Goal: Task Accomplishment & Management: Use online tool/utility

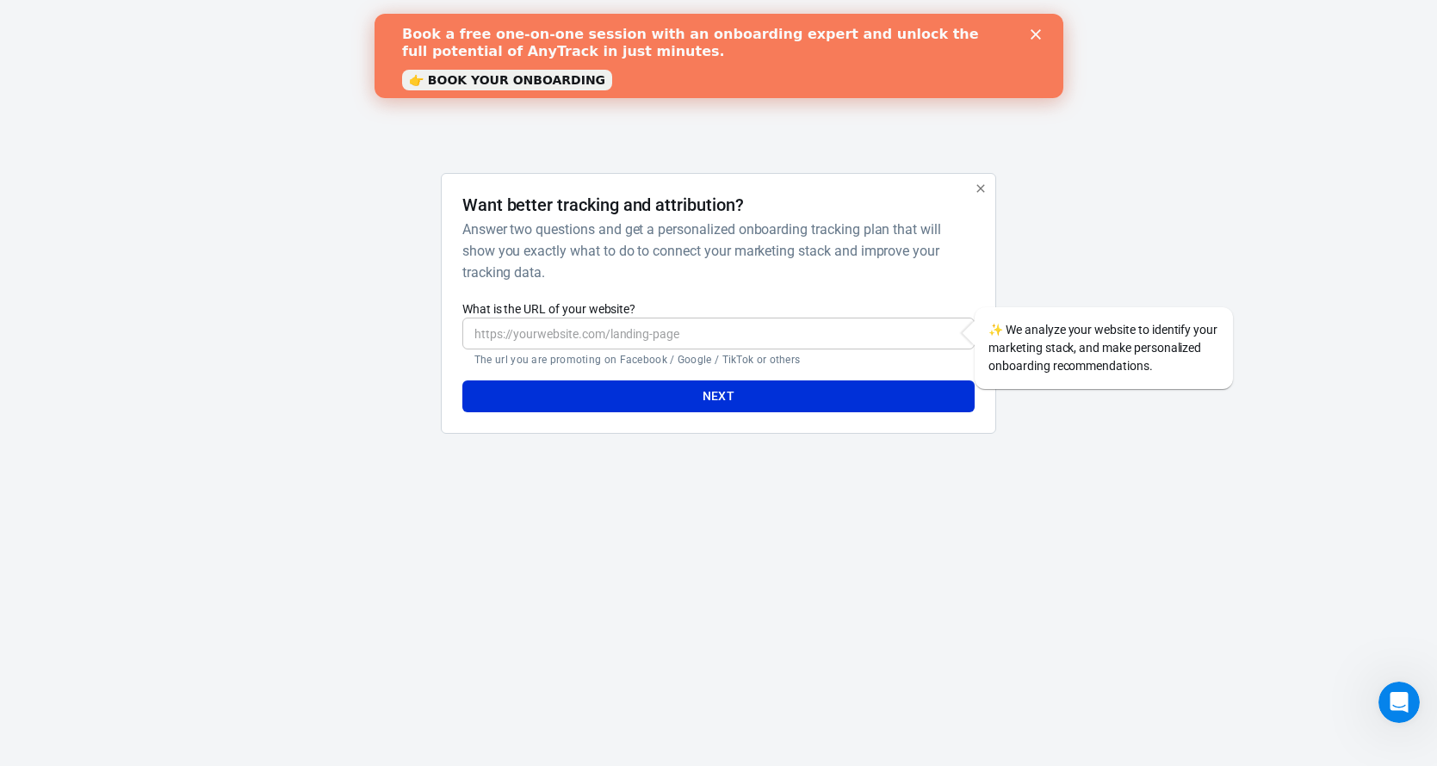
click at [1035, 30] on icon "Close" at bounding box center [1035, 34] width 10 height 10
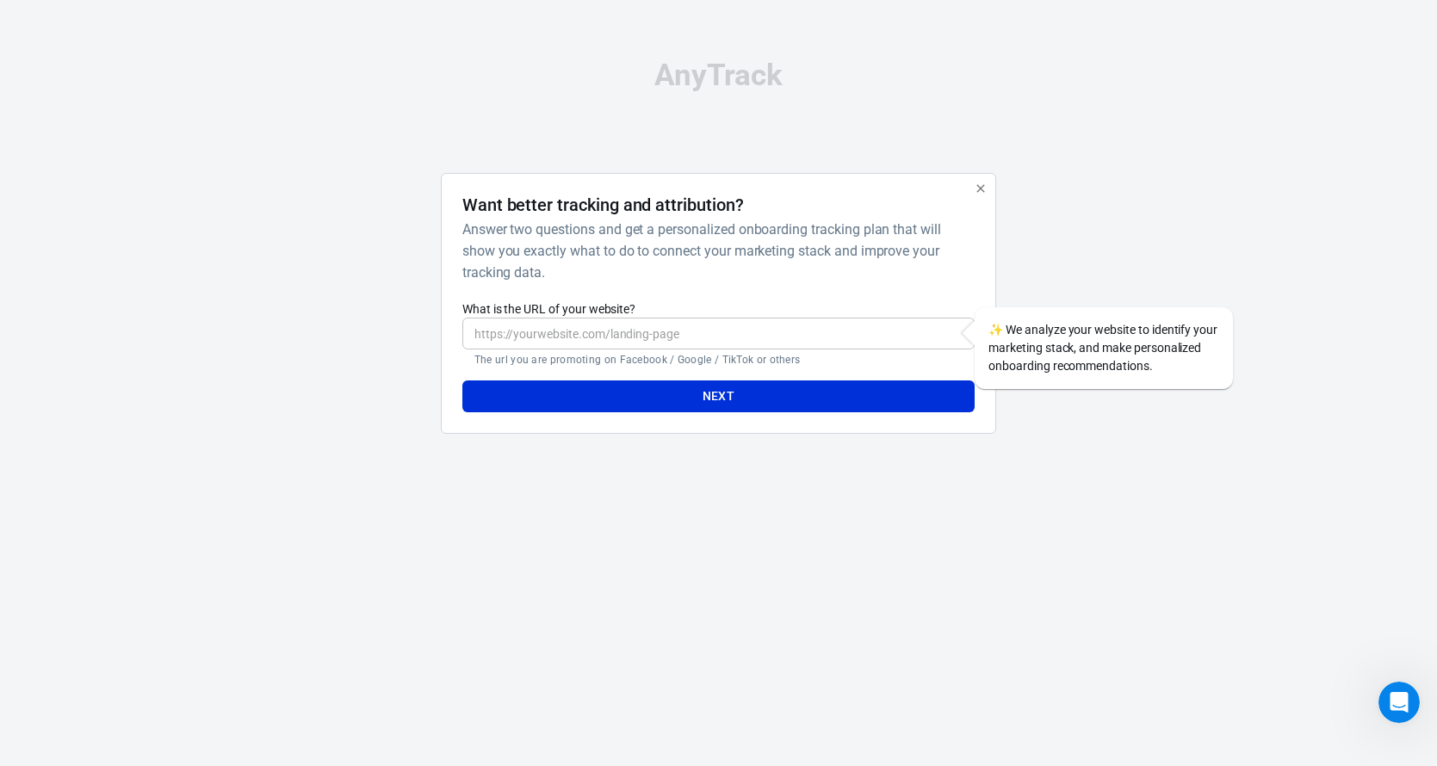
click at [676, 332] on input "What is the URL of your website?" at bounding box center [718, 334] width 512 height 32
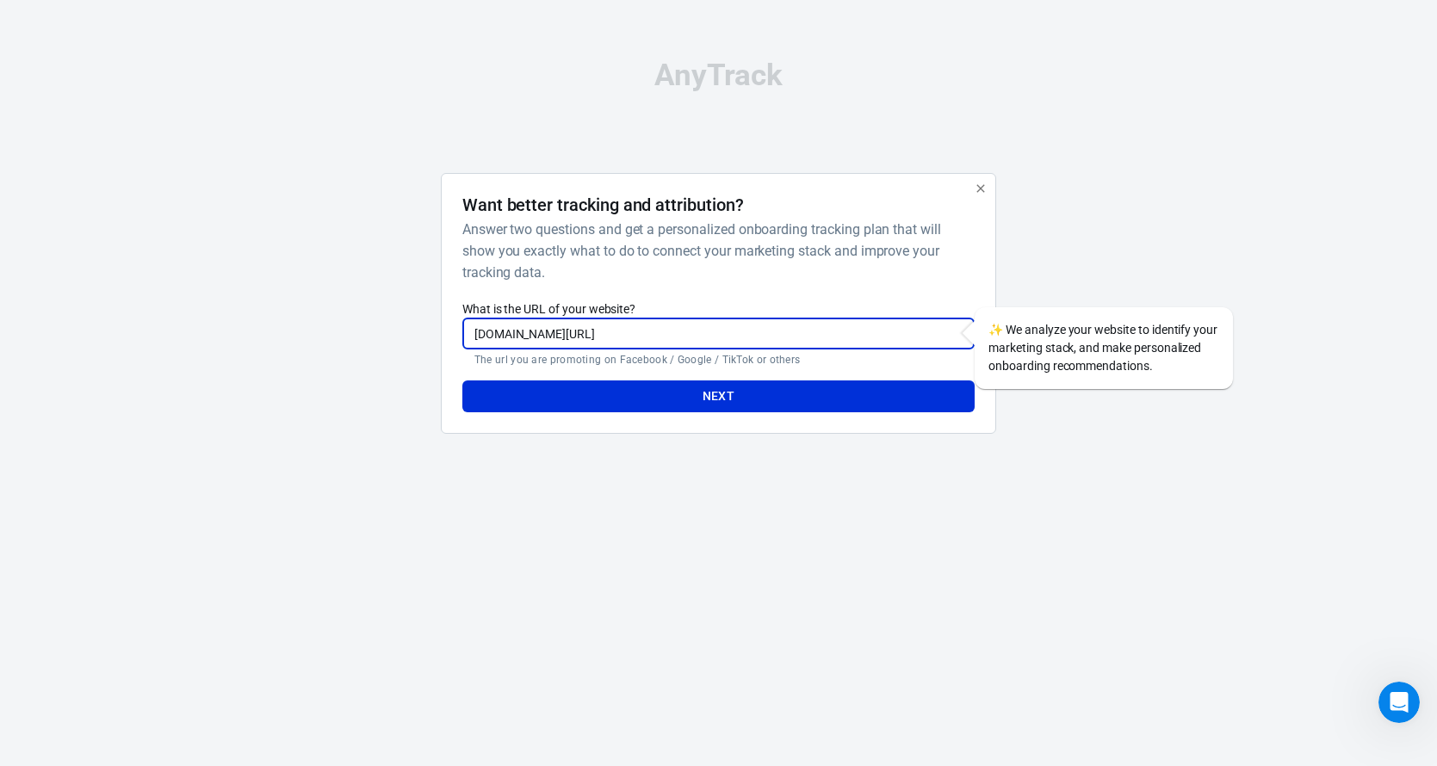
drag, startPoint x: 770, startPoint y: 330, endPoint x: 603, endPoint y: 337, distance: 166.3
click at [603, 337] on input "[DOMAIN_NAME][URL]" at bounding box center [718, 334] width 512 height 32
type input "[DOMAIN_NAME]"
click at [611, 383] on button "Next" at bounding box center [718, 397] width 512 height 32
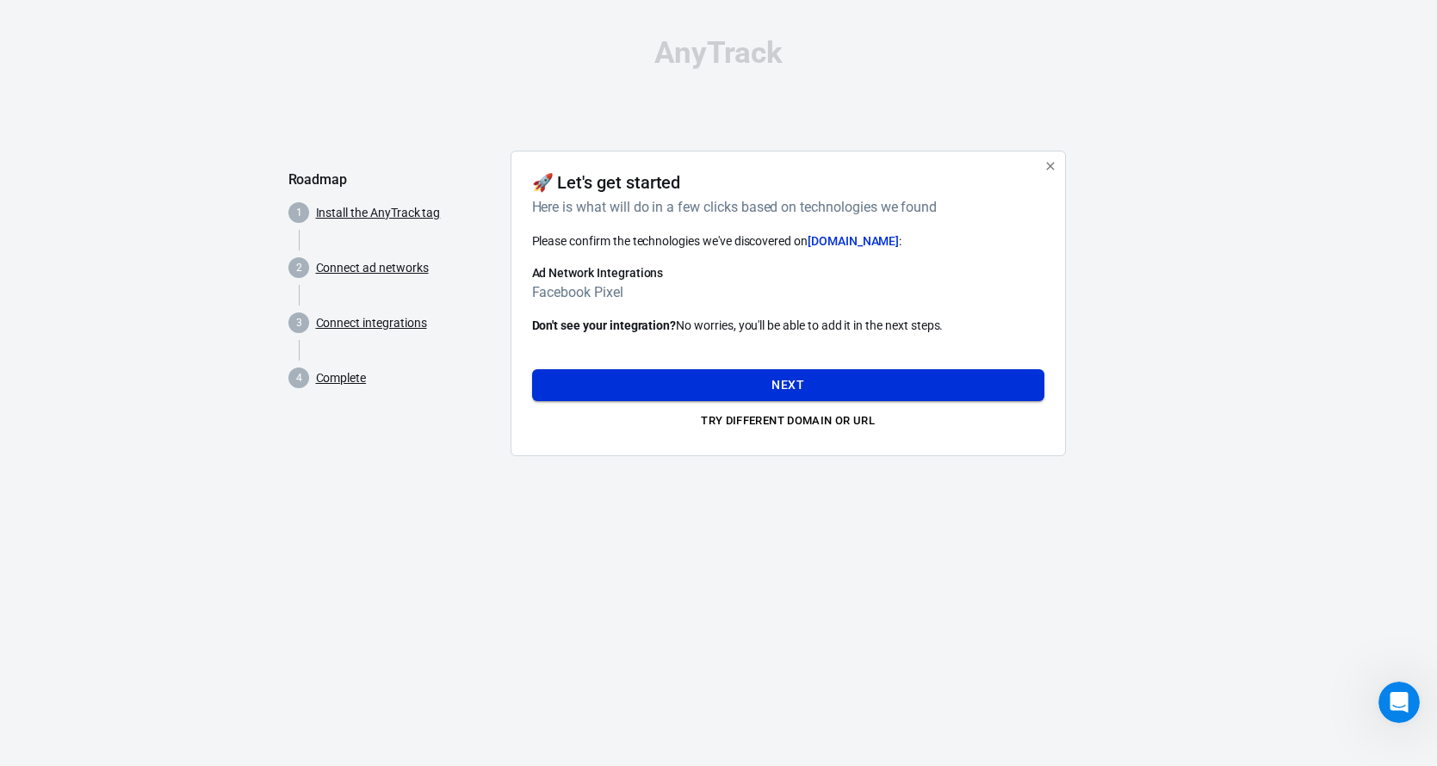
click at [705, 382] on button "Next" at bounding box center [788, 385] width 512 height 32
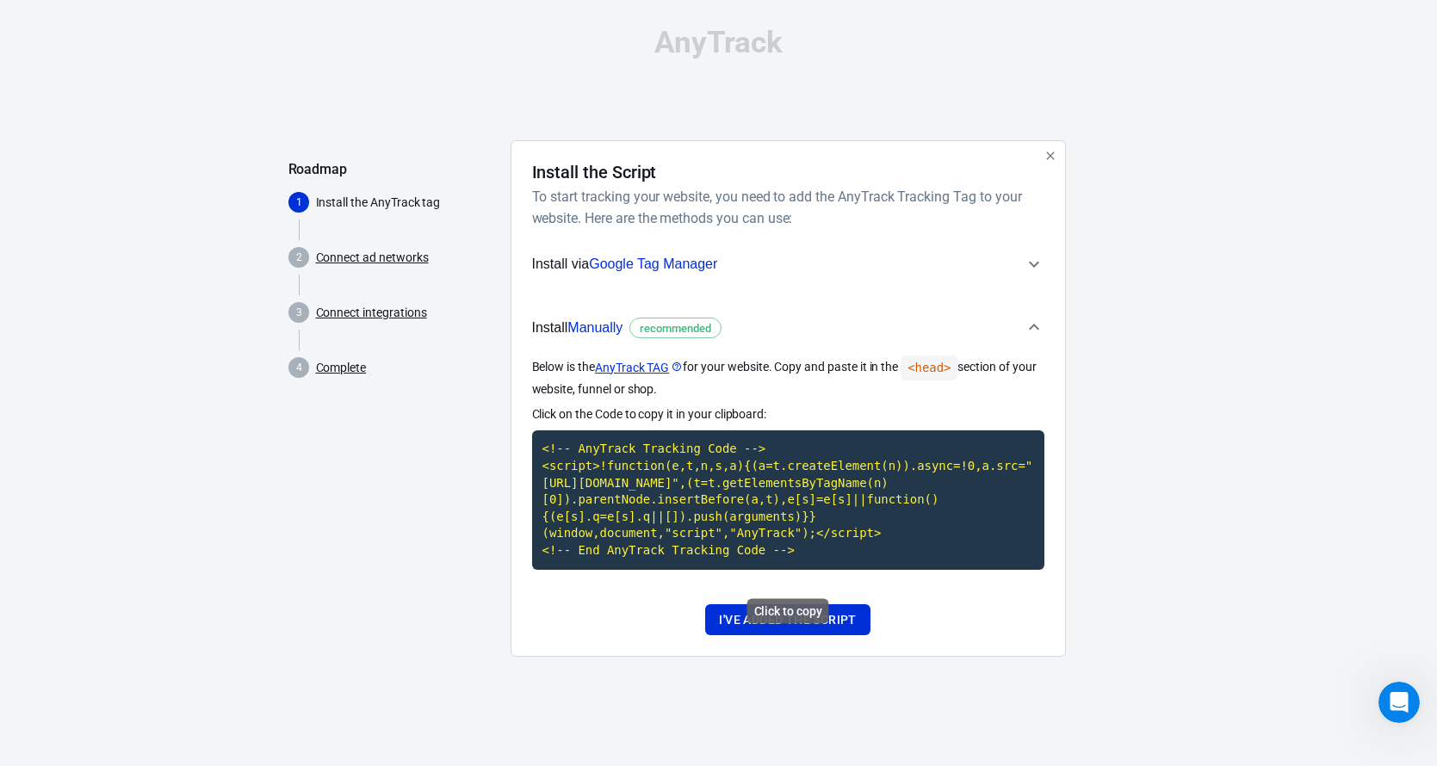
click at [627, 471] on code "<!-- AnyTrack Tracking Code --> <script>!function(e,t,n,s,a){(a=t.createElement…" at bounding box center [788, 499] width 512 height 139
click at [855, 268] on span "Install via Google Tag Manager" at bounding box center [778, 264] width 492 height 22
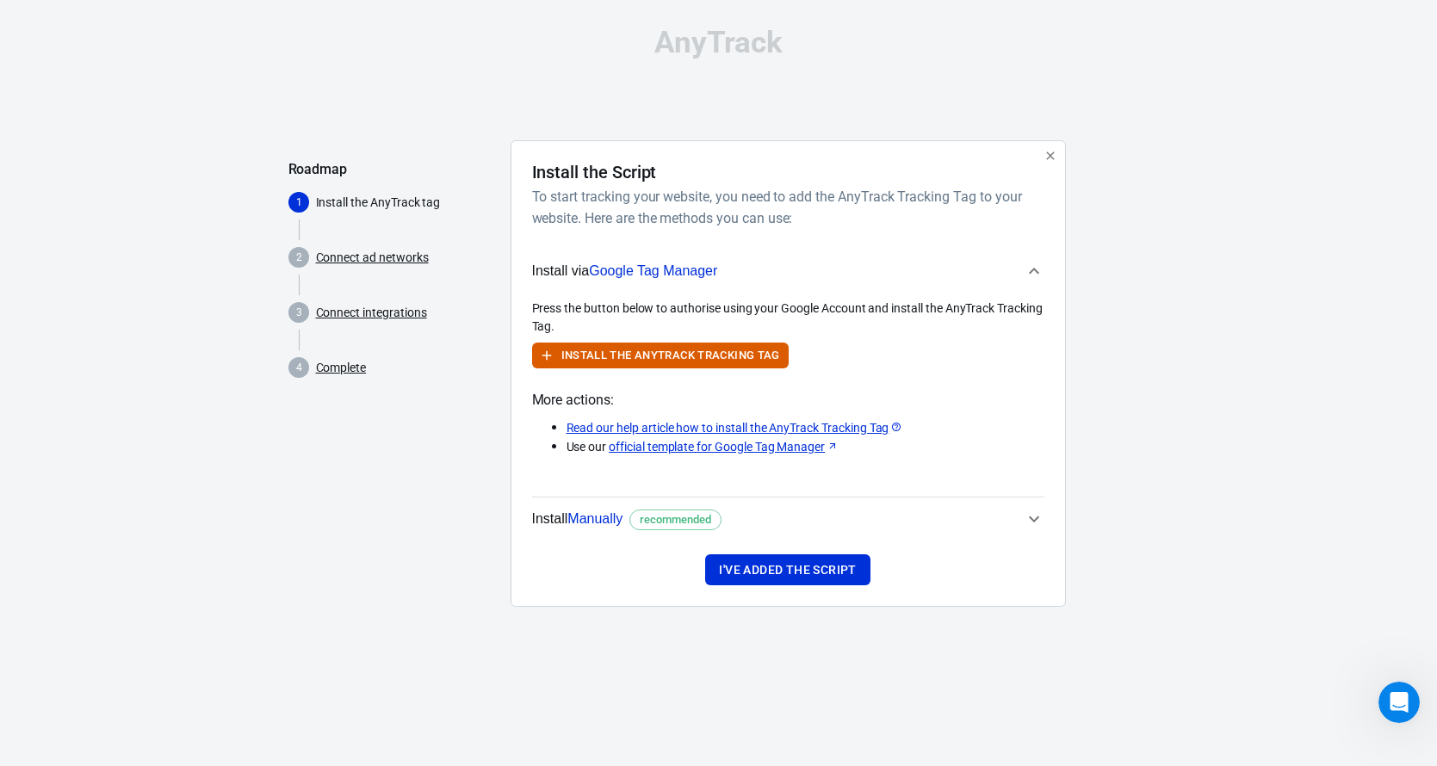
click at [758, 510] on span "Install Manually recommended" at bounding box center [778, 519] width 492 height 22
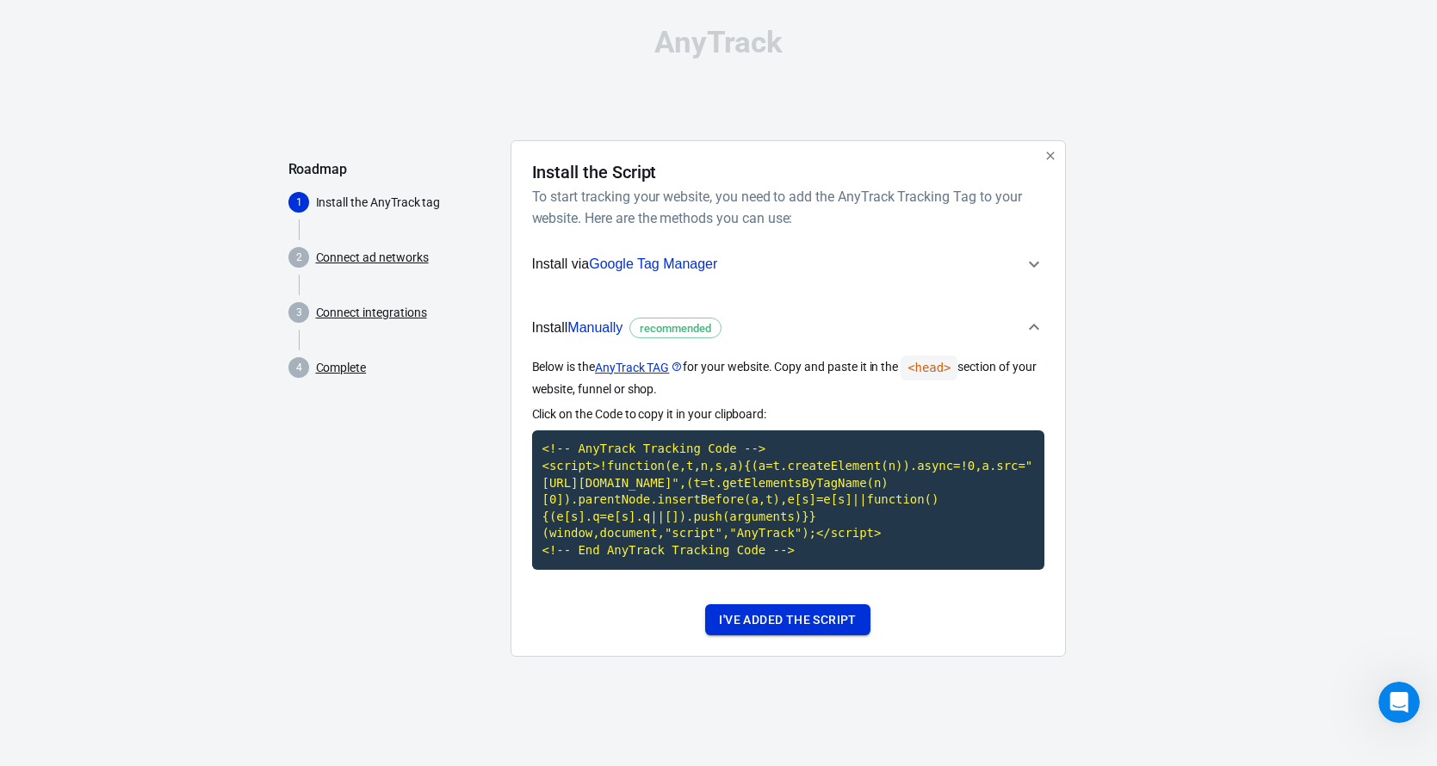
click at [751, 636] on button "I've added the script" at bounding box center [787, 620] width 164 height 32
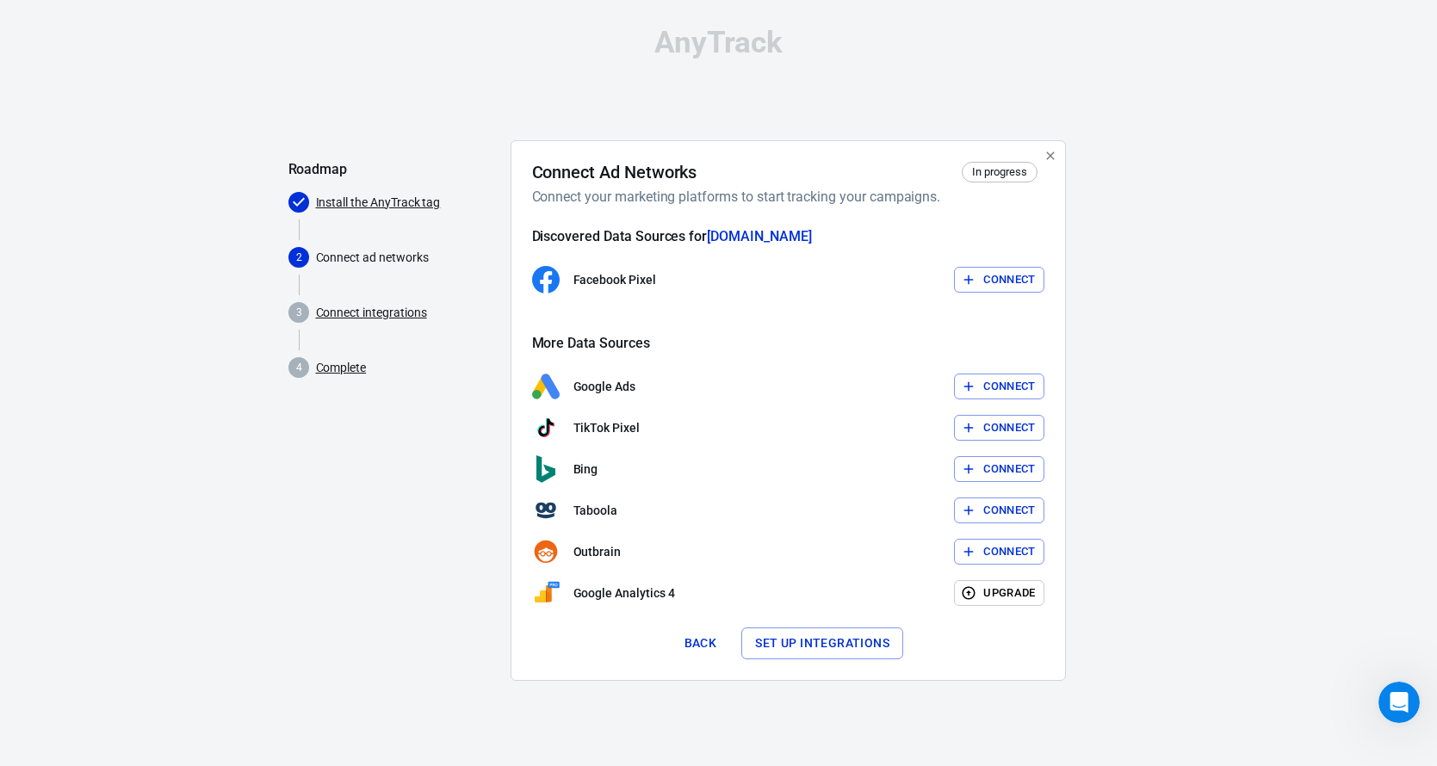
click at [987, 287] on button "Connect" at bounding box center [999, 280] width 90 height 27
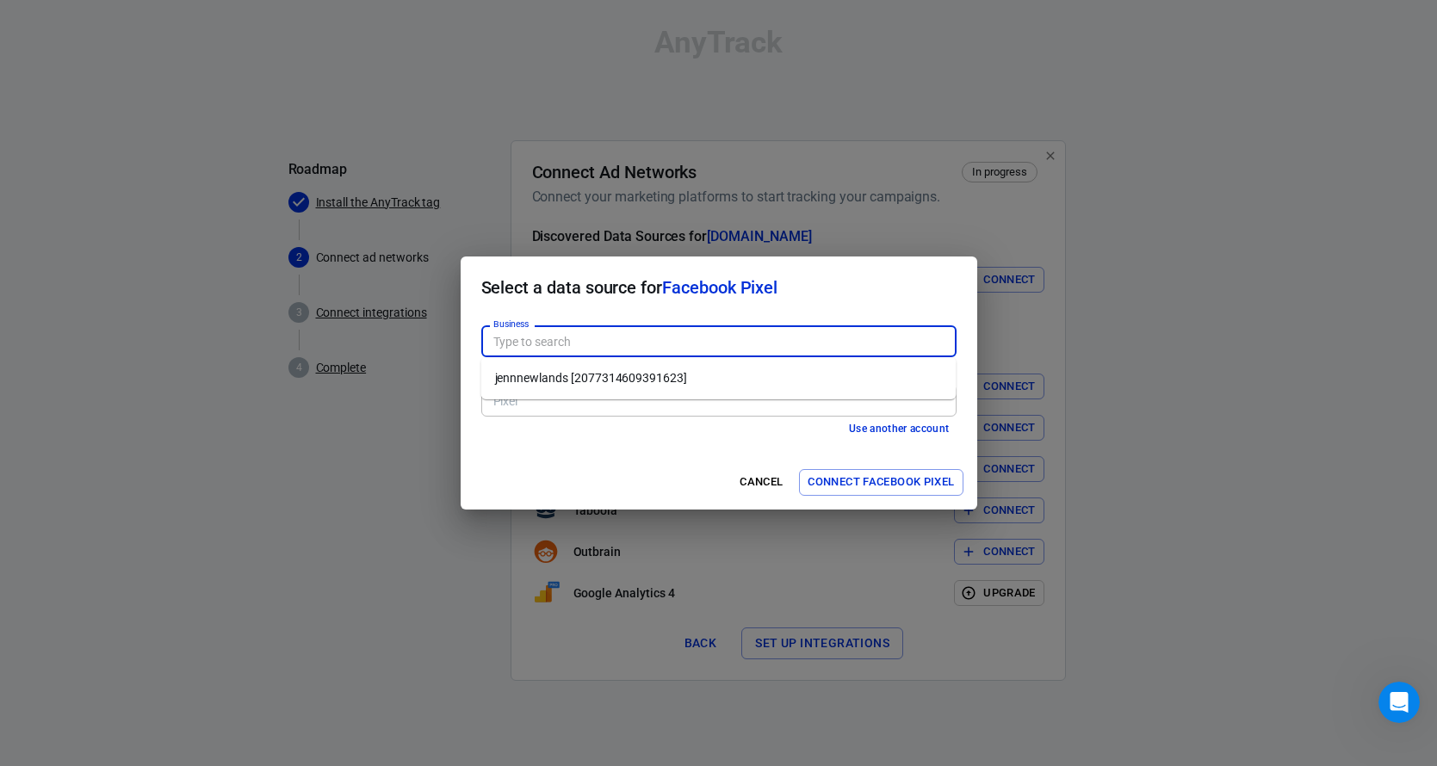
click at [527, 341] on input "Business" at bounding box center [717, 342] width 462 height 22
click at [542, 375] on li "jennnewlands [2077314609391623]" at bounding box center [718, 378] width 475 height 28
type input "jennnewlands [2077314609391623]"
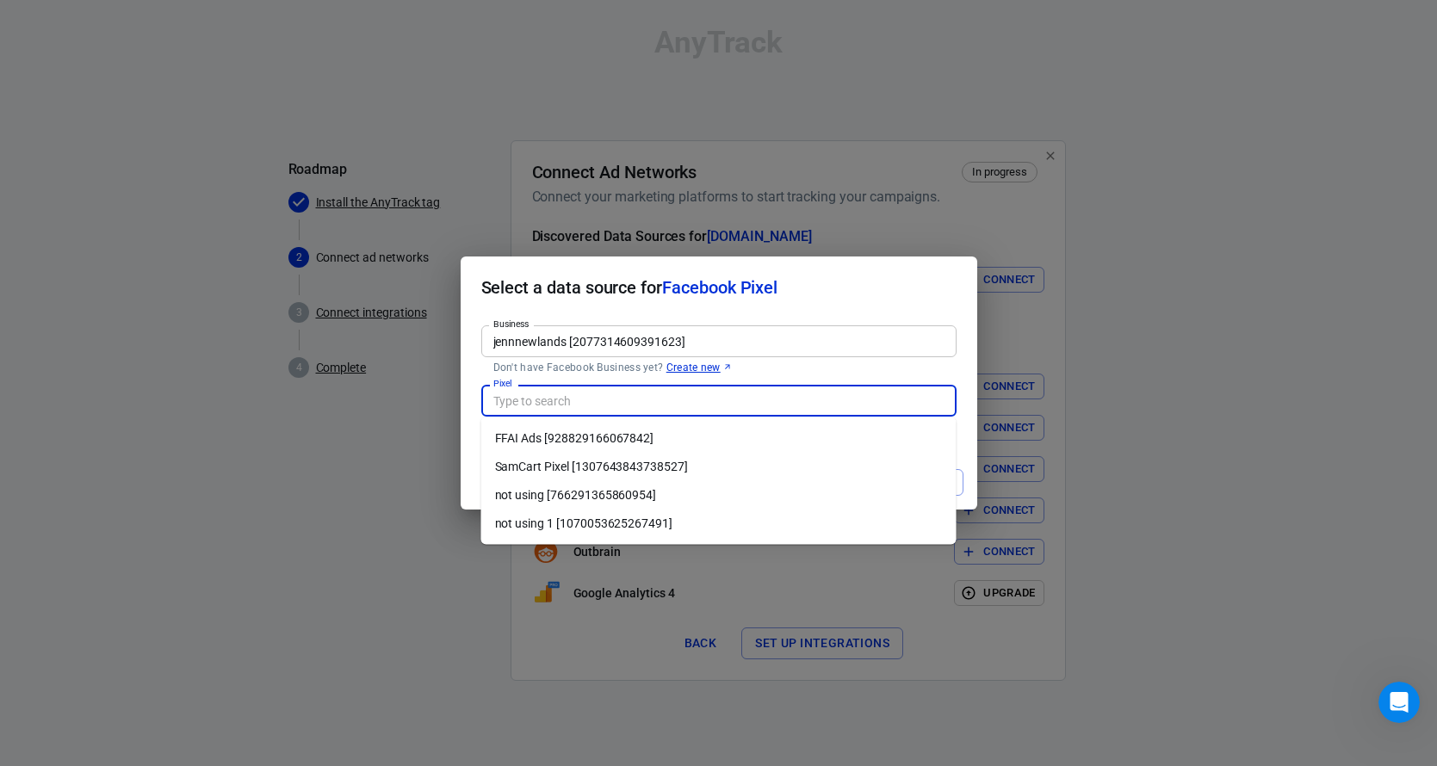
click at [509, 405] on input "Pixel" at bounding box center [717, 401] width 462 height 22
click at [527, 442] on li "FFAI Ads [928829166067842]" at bounding box center [718, 438] width 475 height 28
type input "FFAI Ads [928829166067842]"
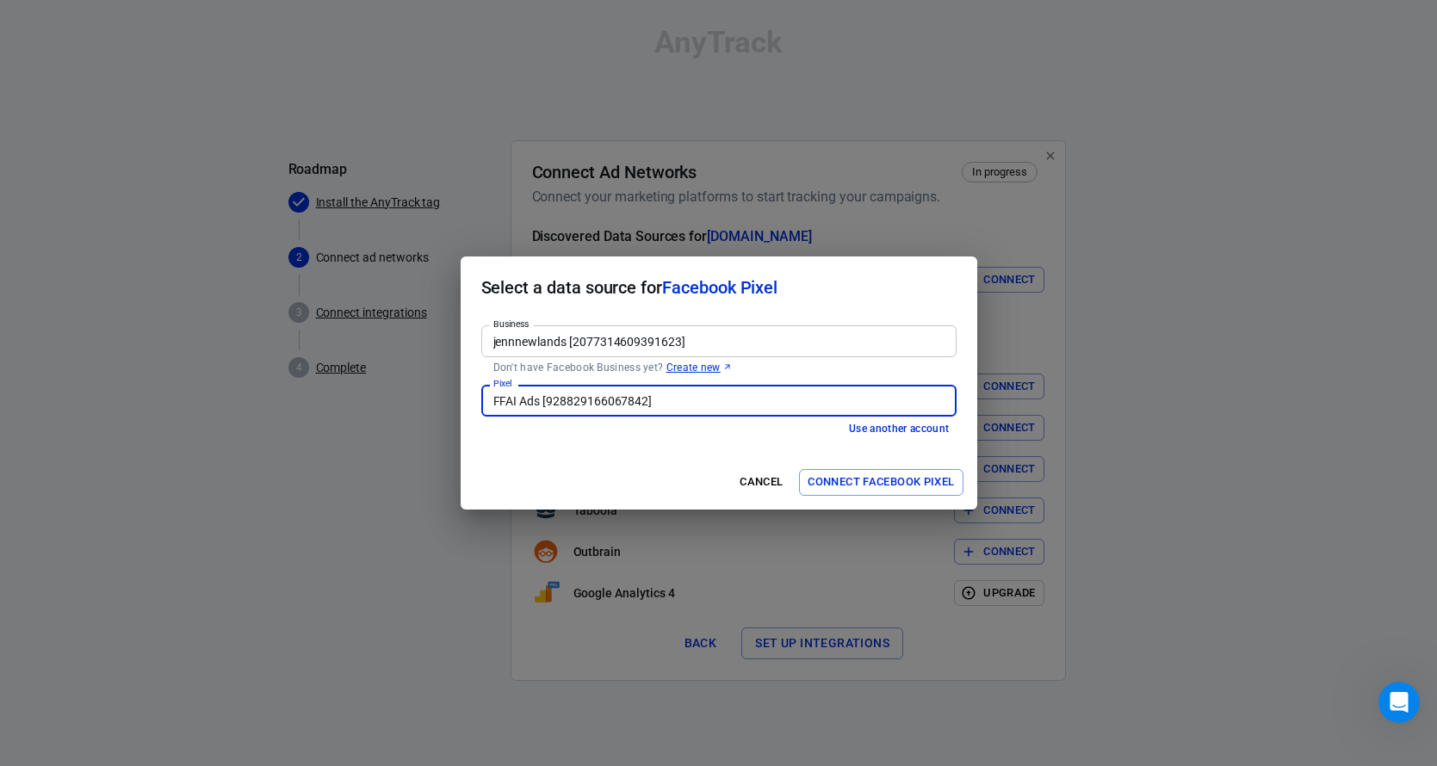
click at [828, 480] on button "Connect Facebook Pixel" at bounding box center [881, 482] width 164 height 27
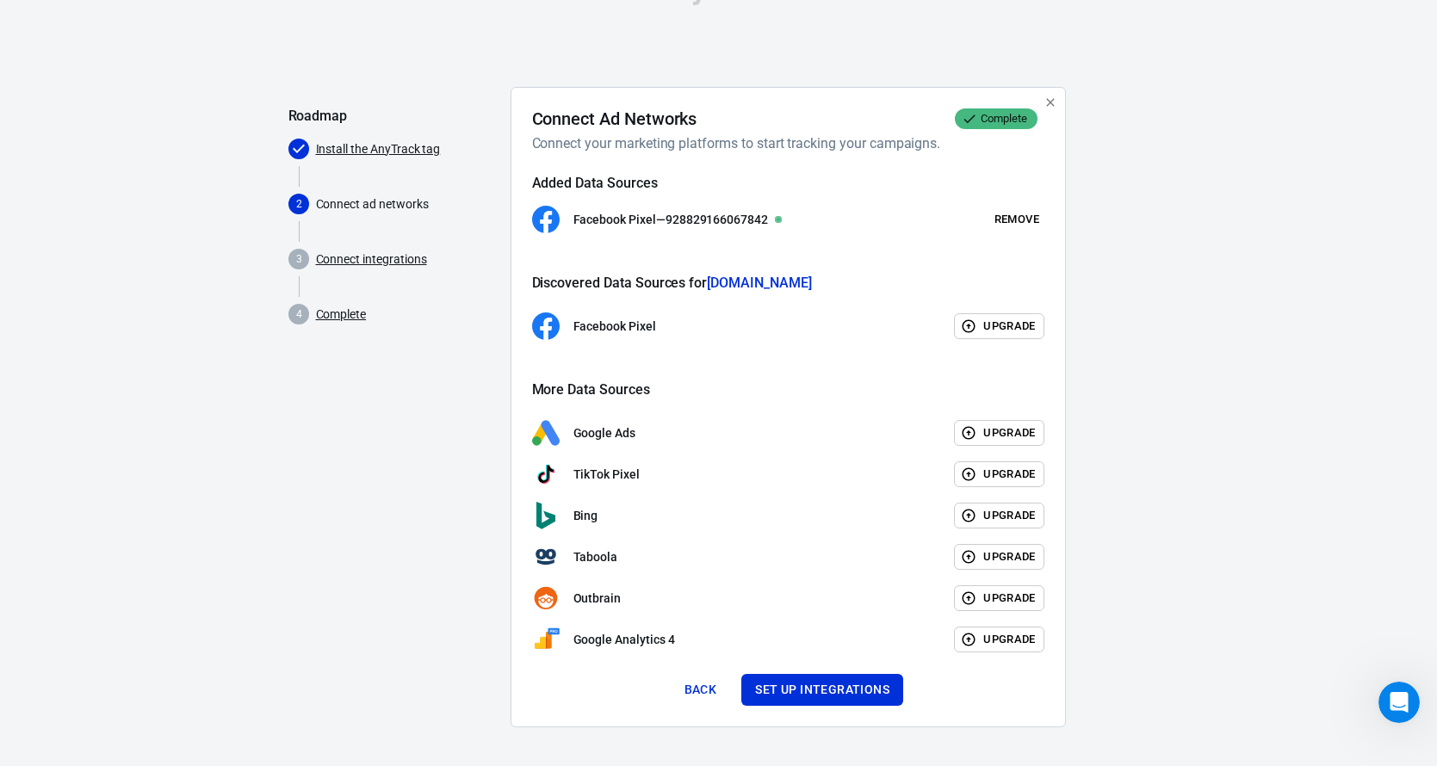
scroll to position [55, 0]
click at [823, 687] on button "Set up integrations" at bounding box center [822, 688] width 162 height 32
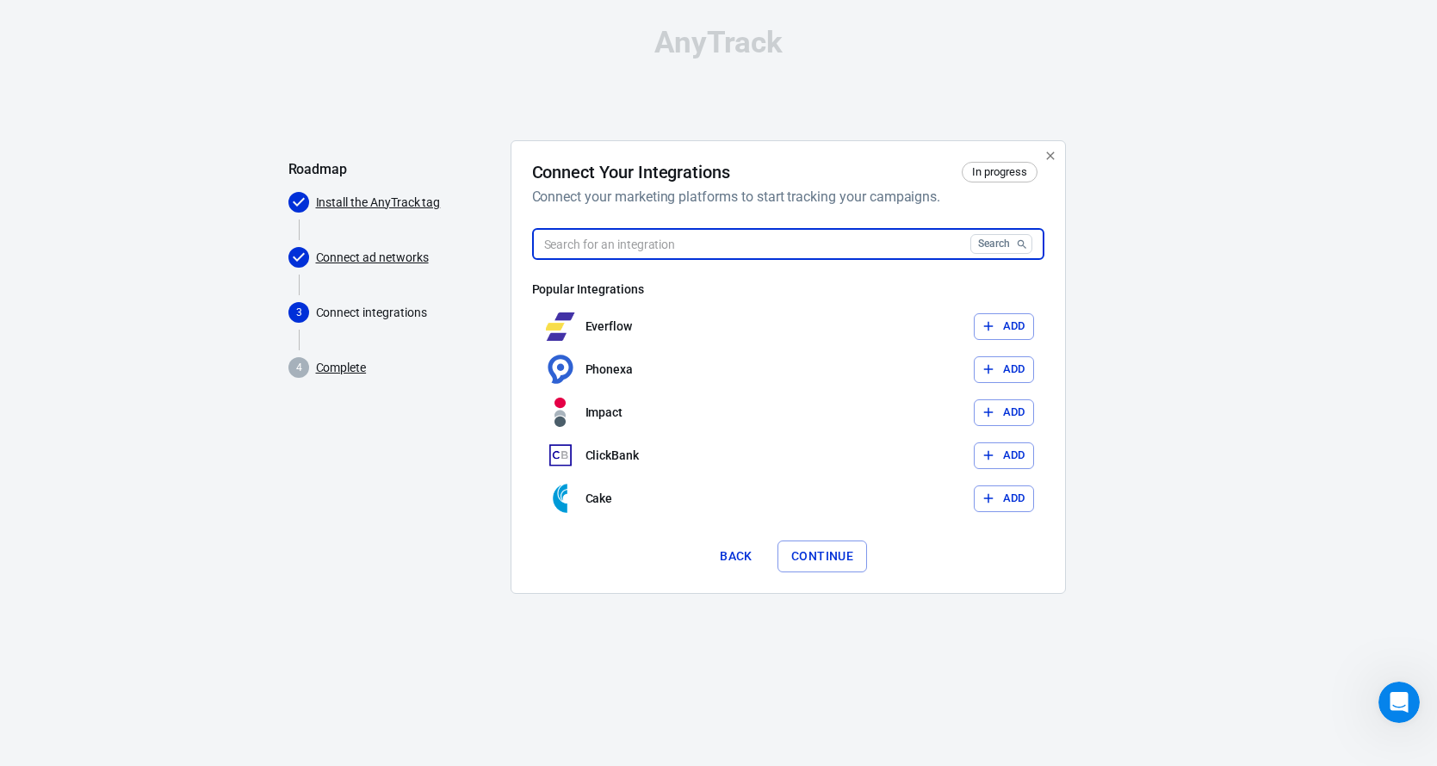
click at [706, 242] on input "text" at bounding box center [747, 244] width 431 height 32
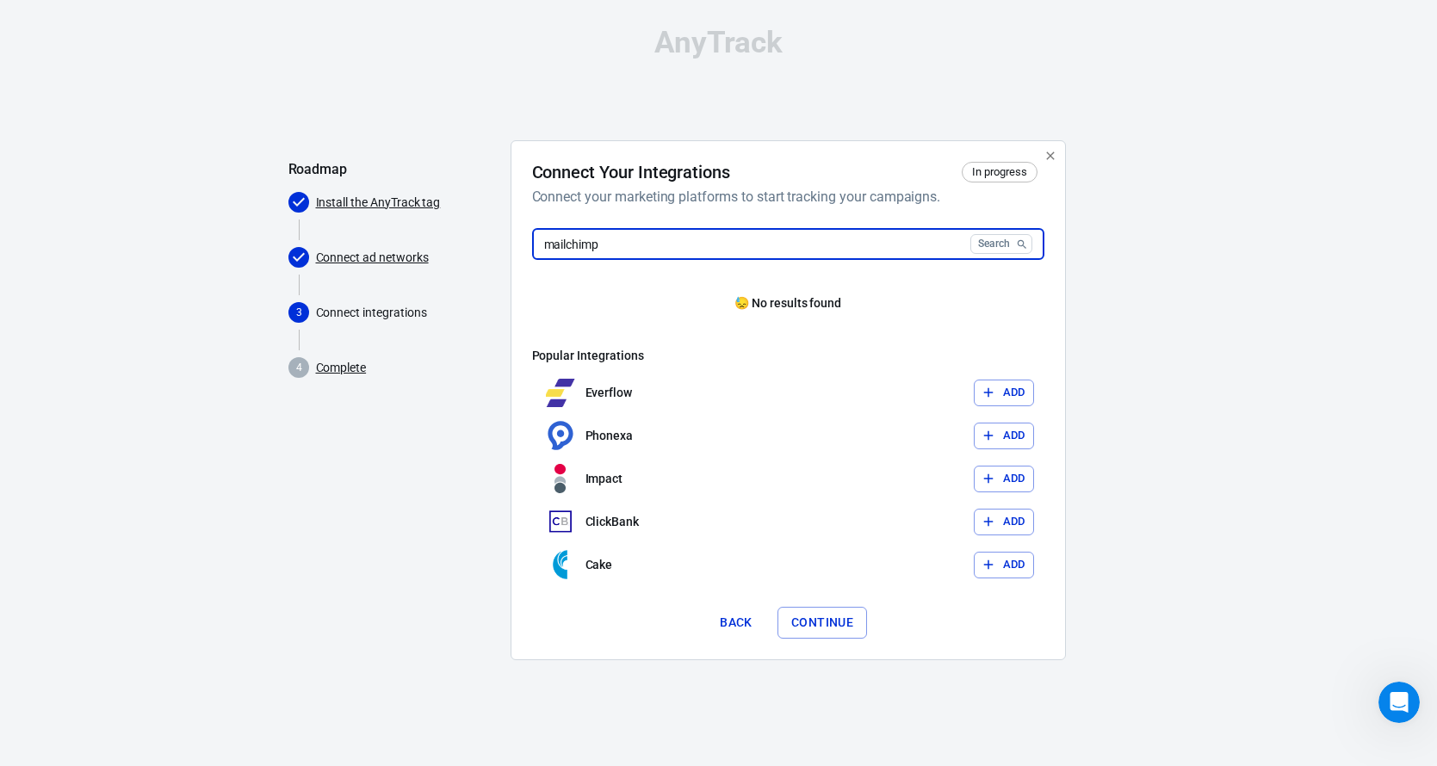
click at [970, 234] on button "Search" at bounding box center [1001, 244] width 62 height 20
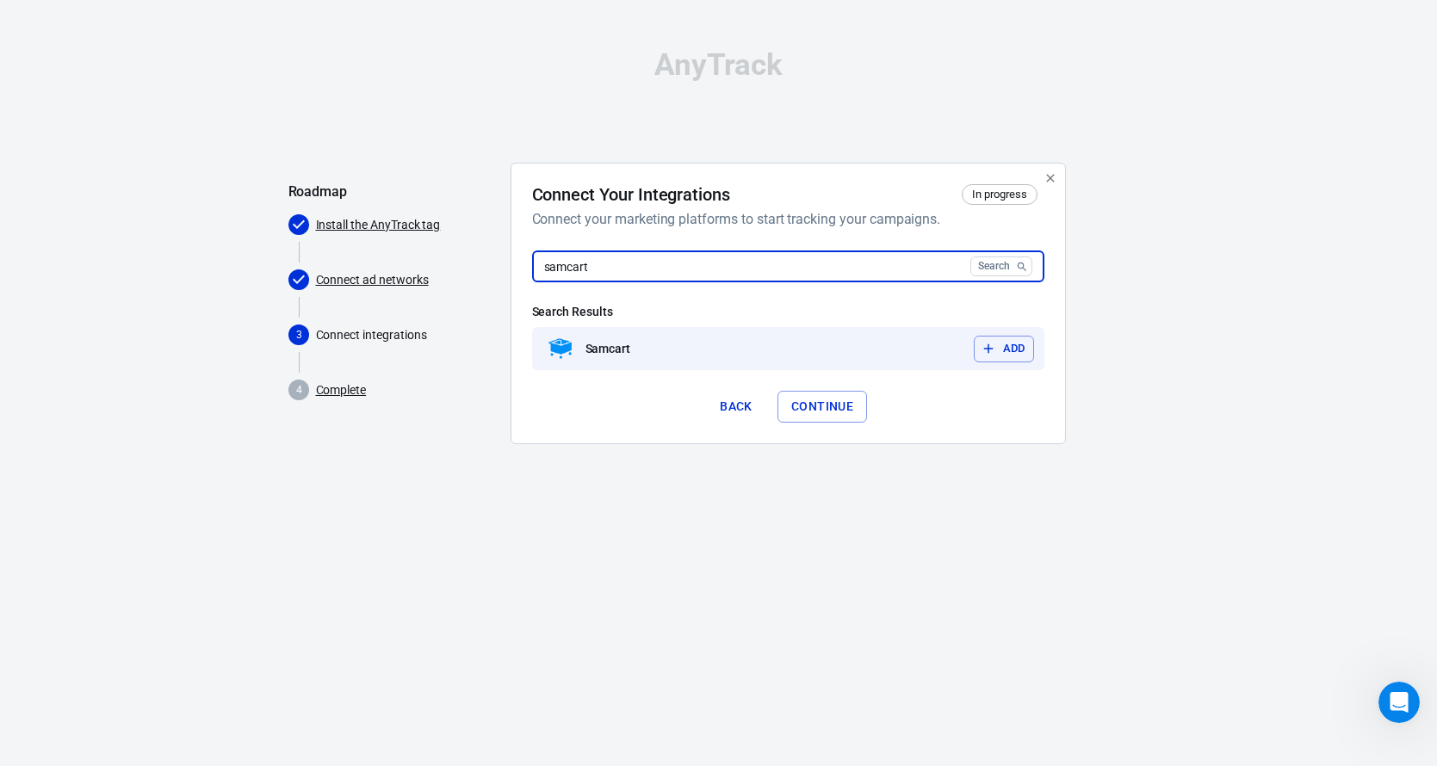
click at [1004, 349] on button "Add" at bounding box center [1004, 349] width 60 height 27
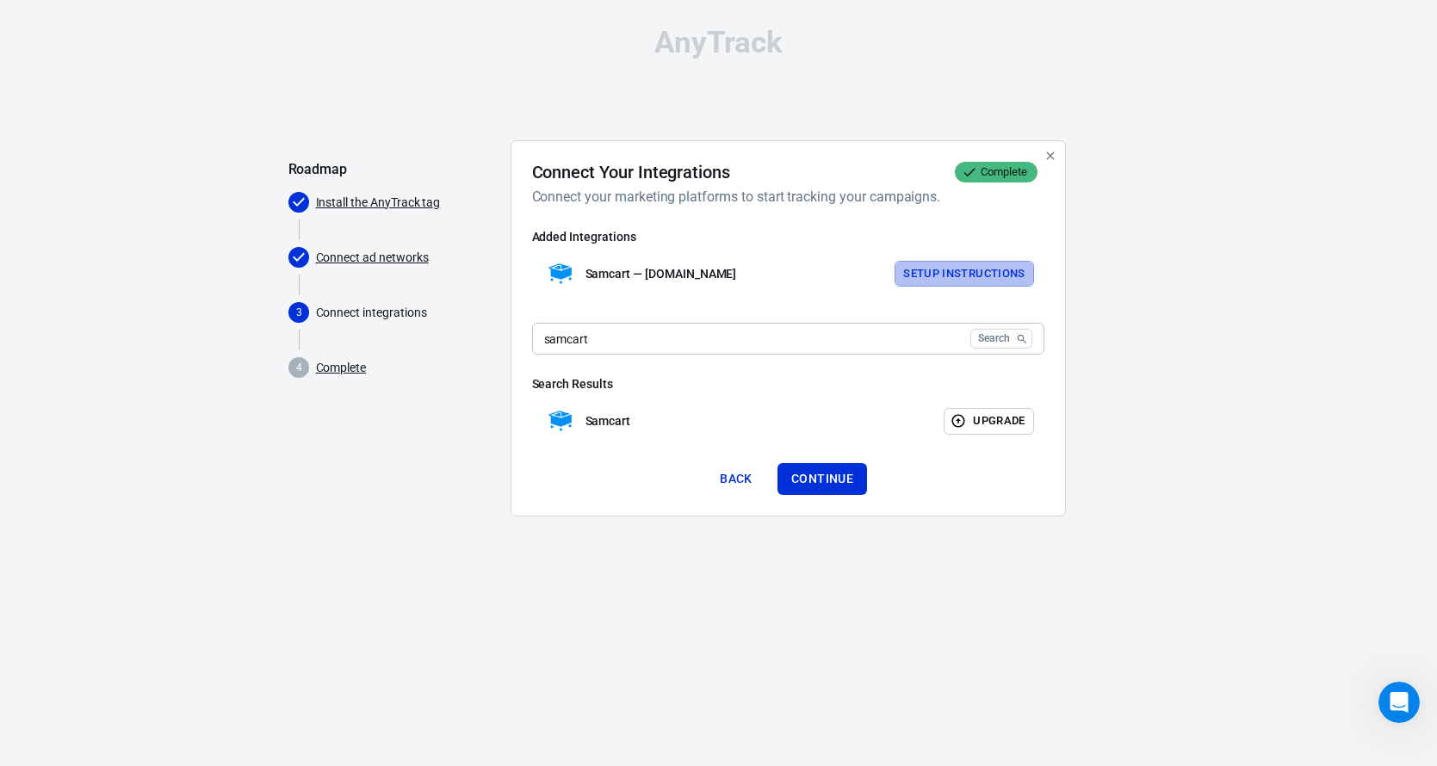
click at [962, 270] on button "Setup Instructions" at bounding box center [963, 274] width 139 height 27
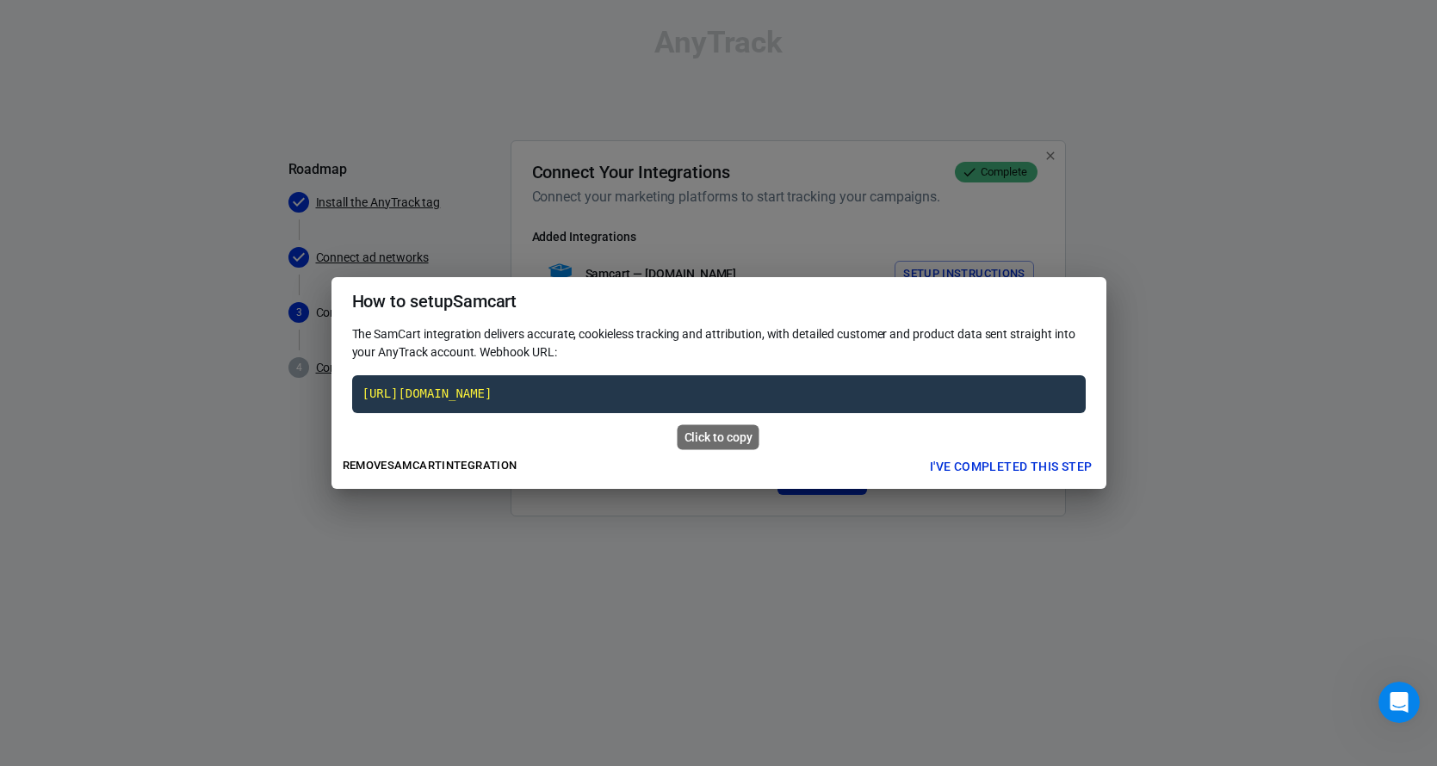
click at [684, 393] on code "[URL][DOMAIN_NAME]" at bounding box center [718, 394] width 733 height 38
click at [1033, 464] on button "I've completed this step" at bounding box center [1011, 467] width 176 height 32
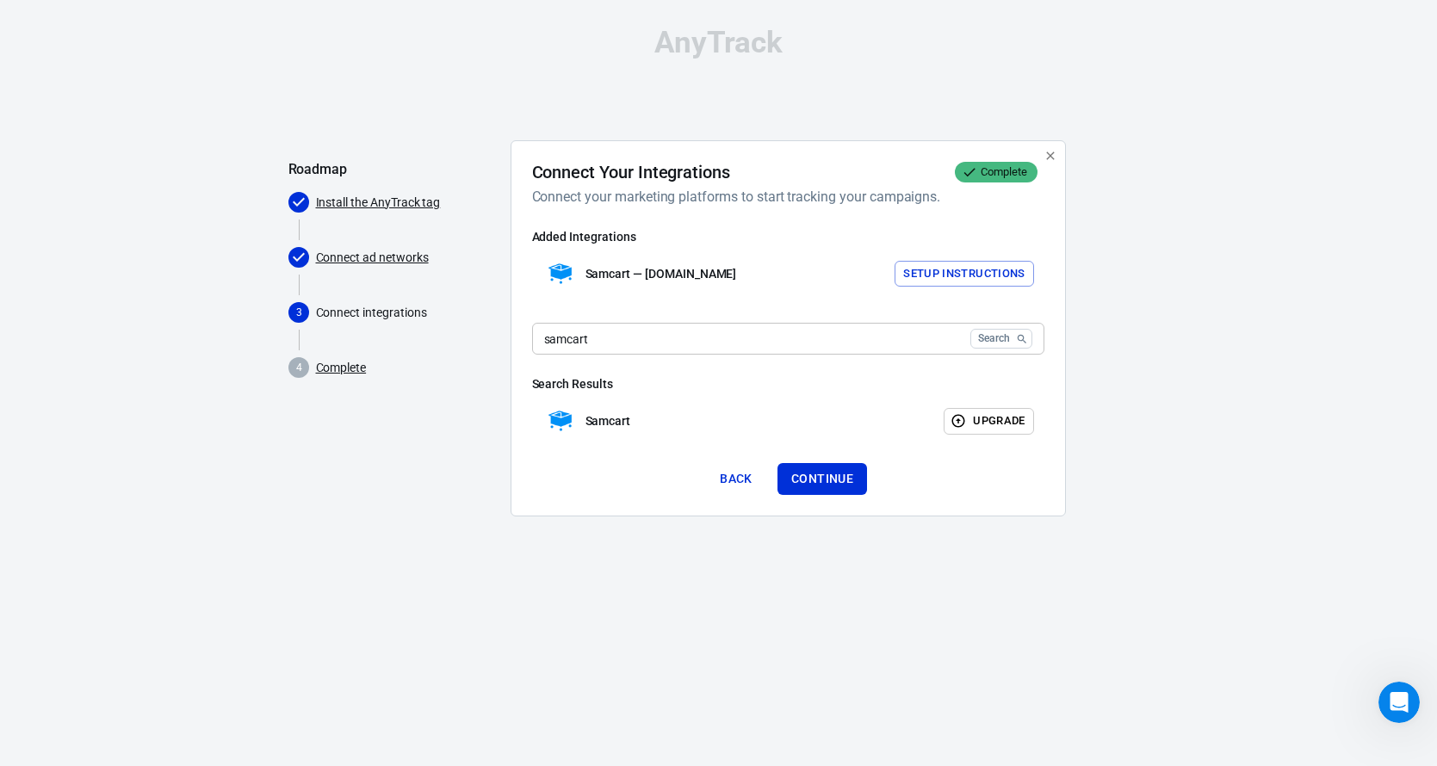
click at [715, 336] on input "samcart" at bounding box center [747, 339] width 431 height 32
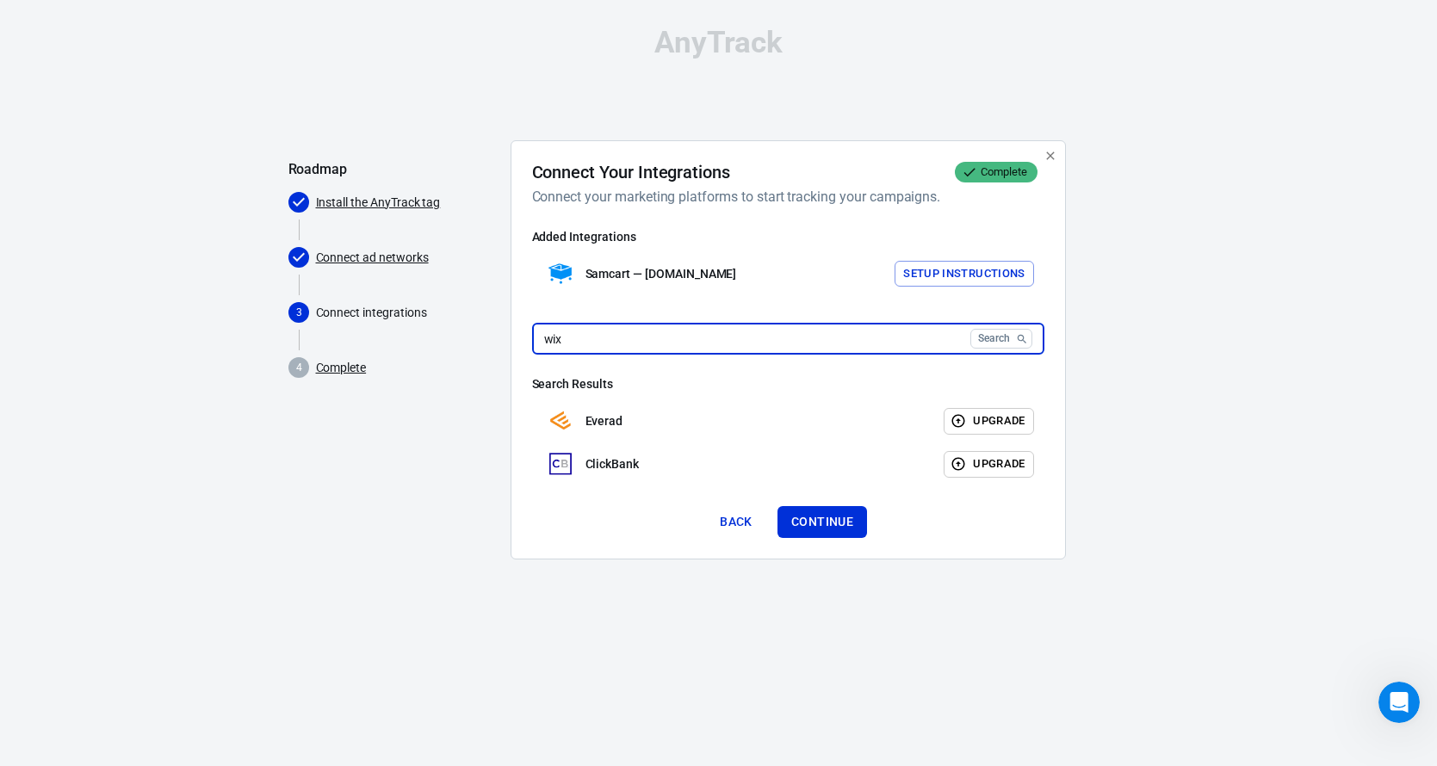
type input "wix"
click at [970, 329] on button "Search" at bounding box center [1001, 339] width 62 height 20
click at [800, 518] on button "Continue" at bounding box center [822, 522] width 90 height 32
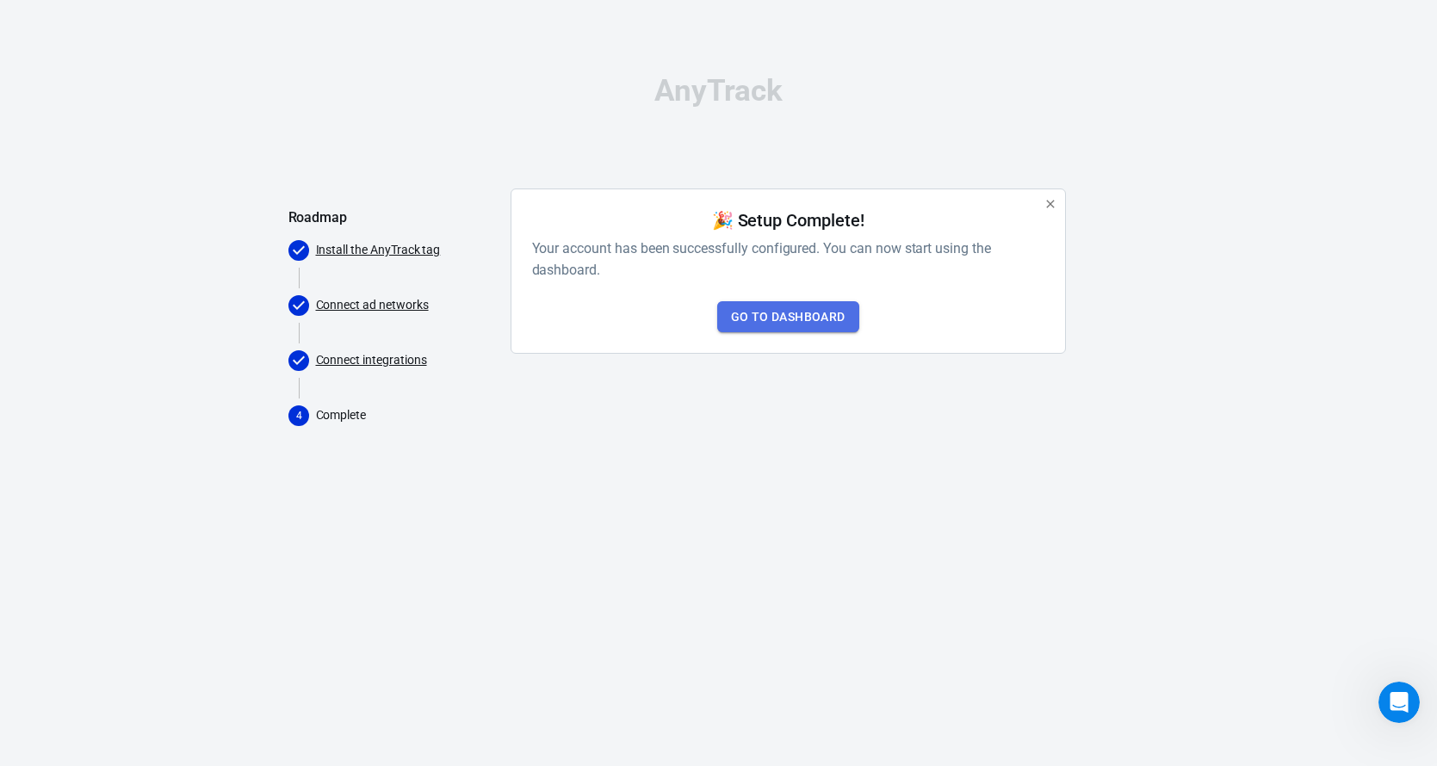
click at [769, 320] on link "Go to Dashboard" at bounding box center [788, 317] width 142 height 32
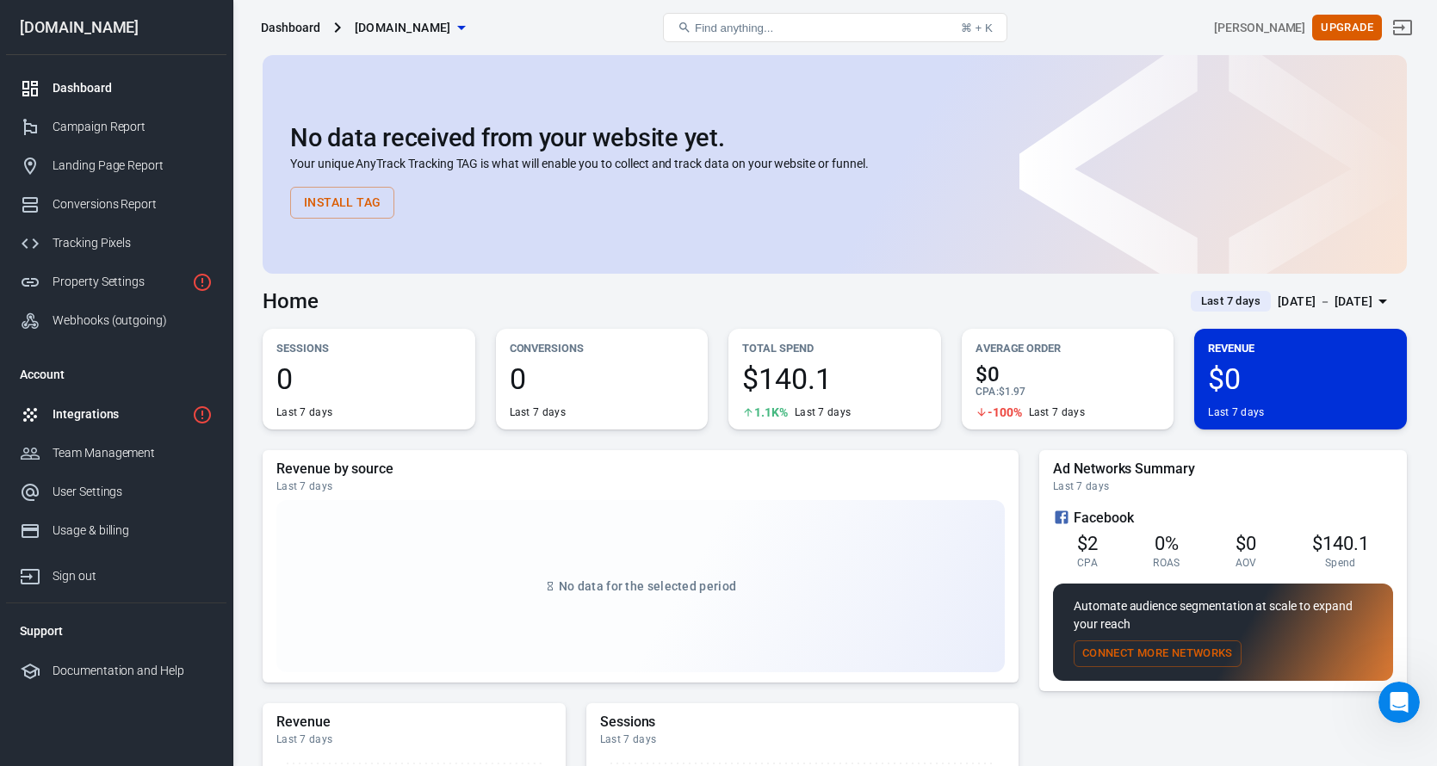
click at [88, 432] on link "Integrations" at bounding box center [116, 414] width 220 height 39
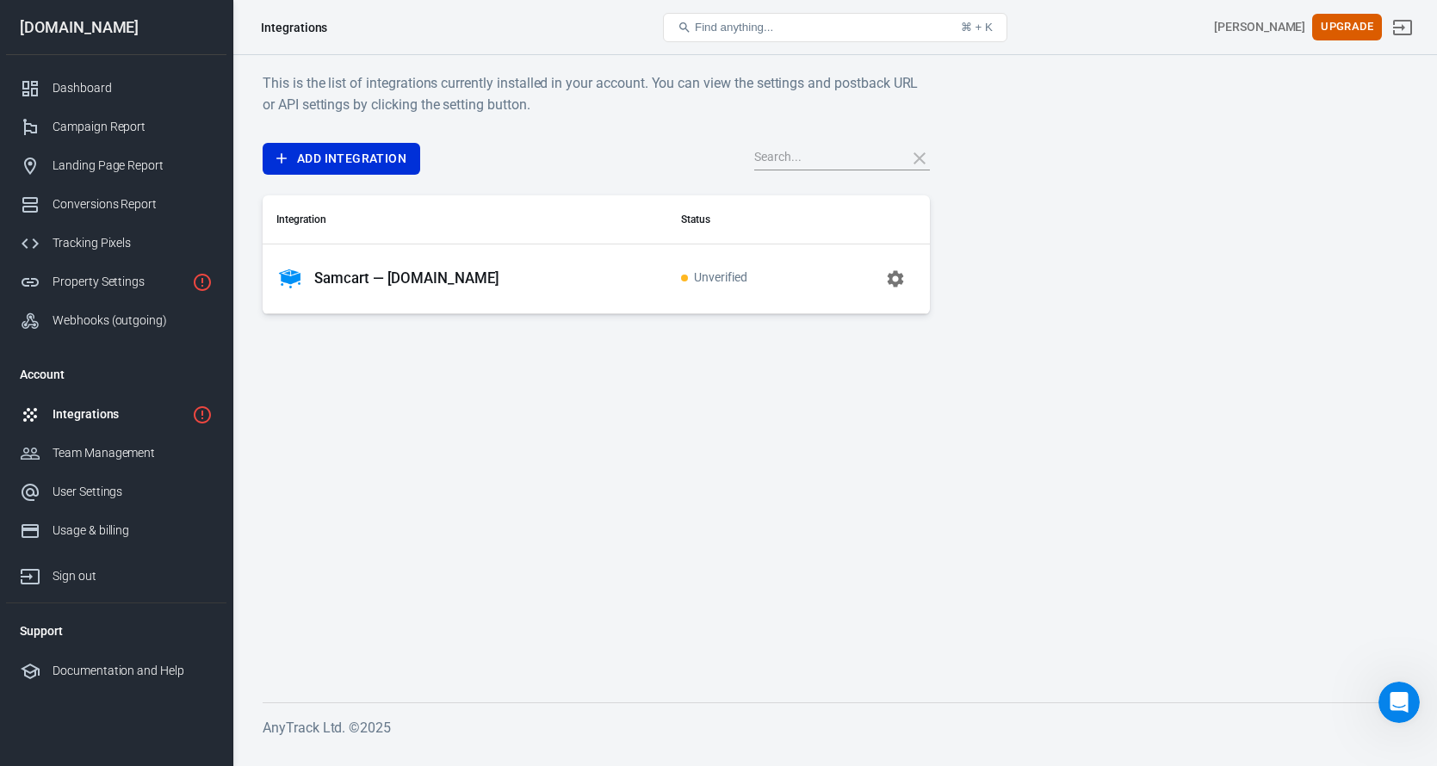
click at [901, 277] on icon "button" at bounding box center [895, 279] width 21 height 21
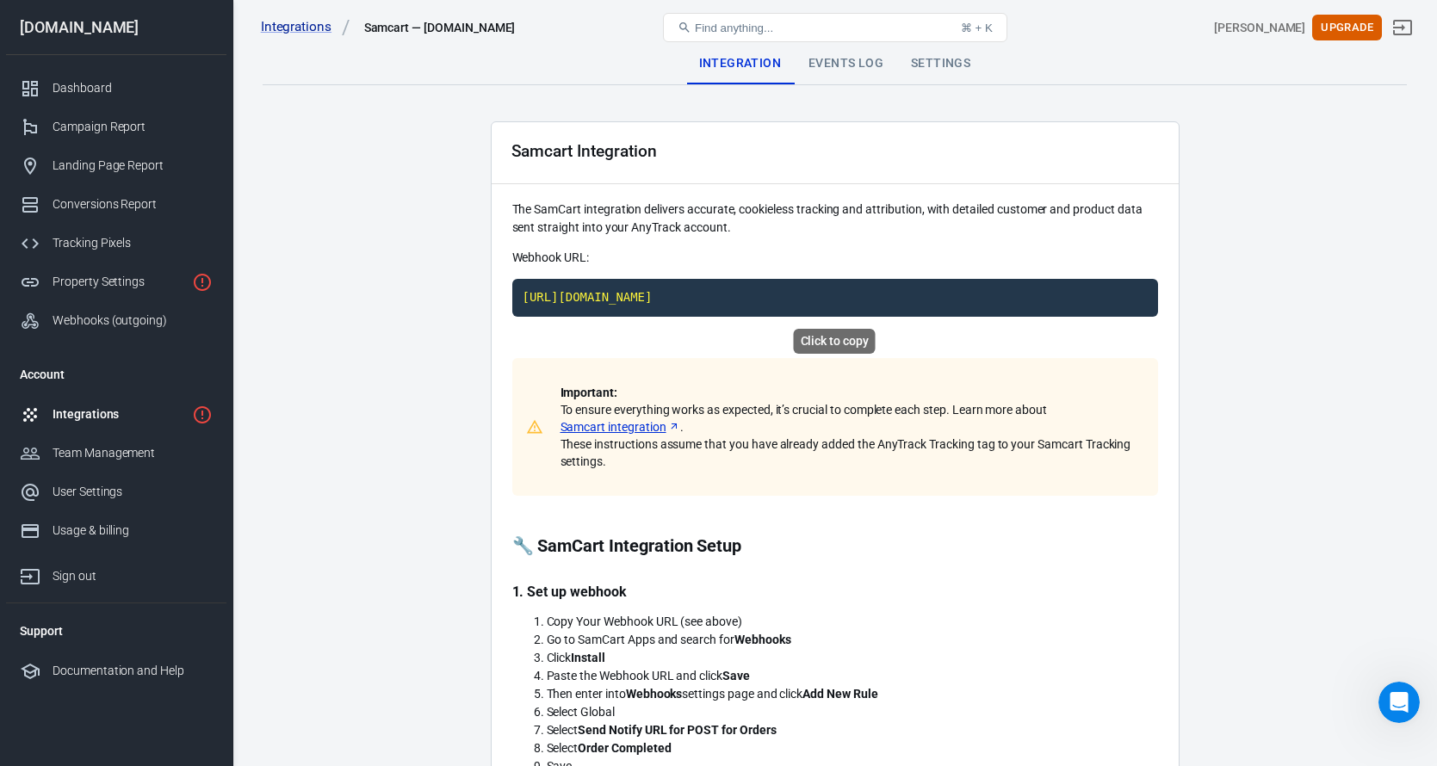
click at [638, 299] on code "[URL][DOMAIN_NAME]" at bounding box center [835, 298] width 646 height 38
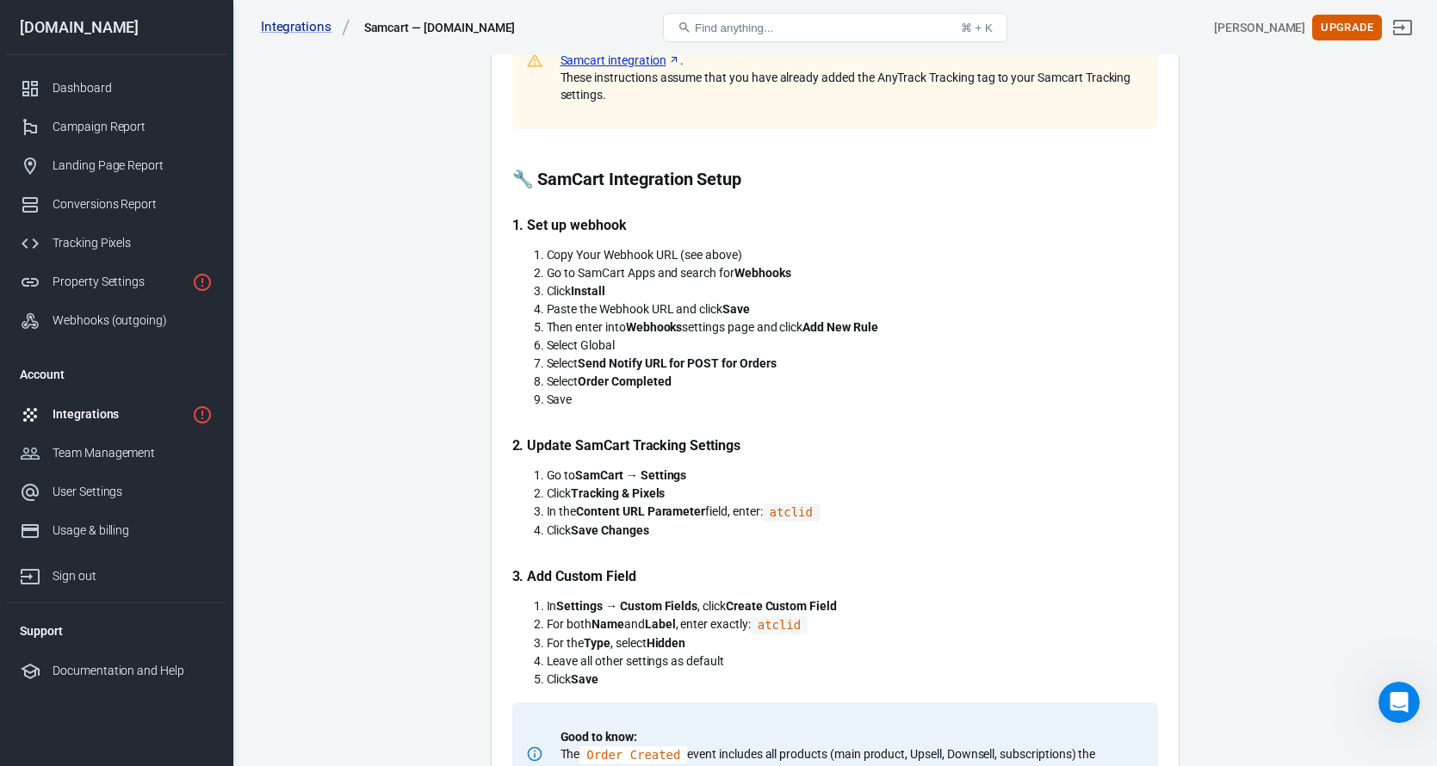
scroll to position [365, 0]
click at [813, 510] on code "atclid" at bounding box center [791, 514] width 57 height 18
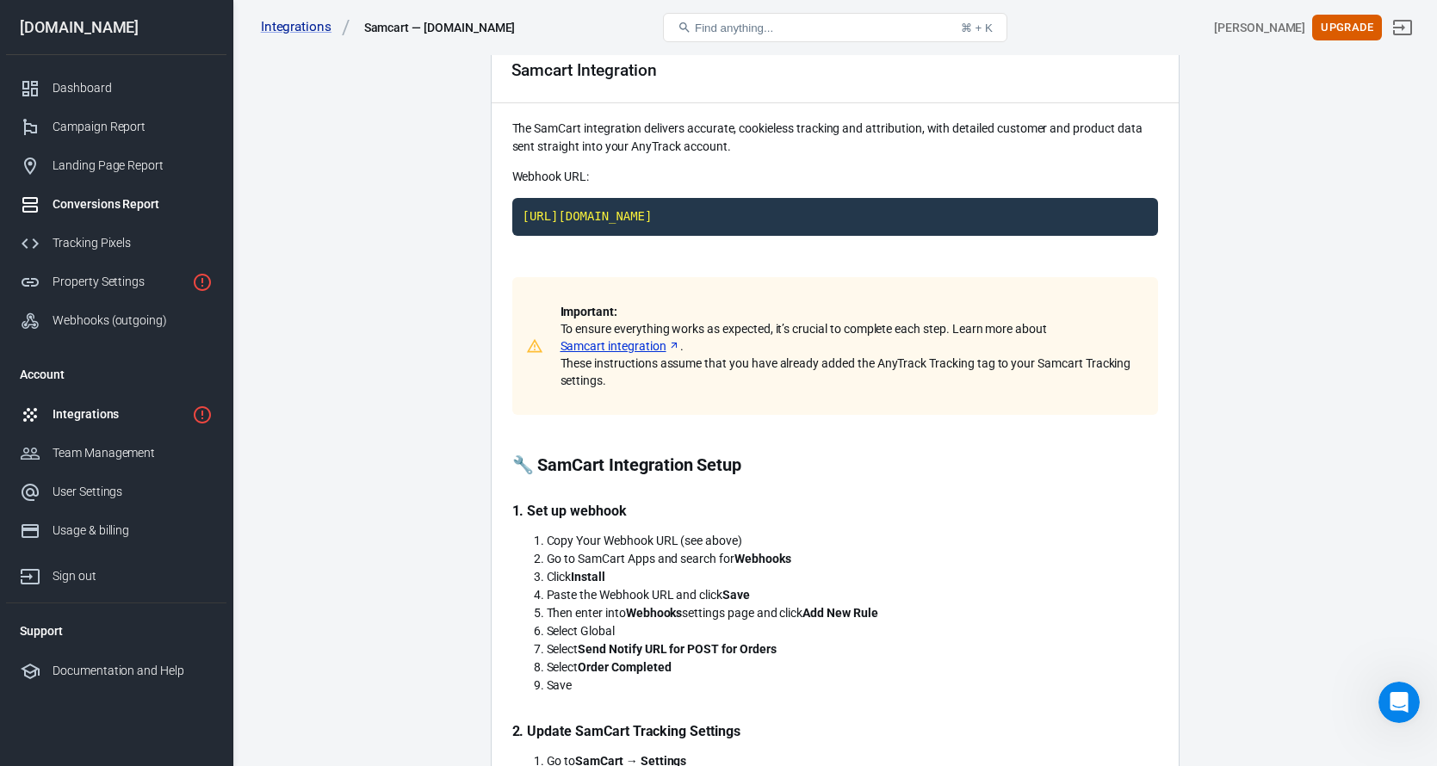
scroll to position [0, 0]
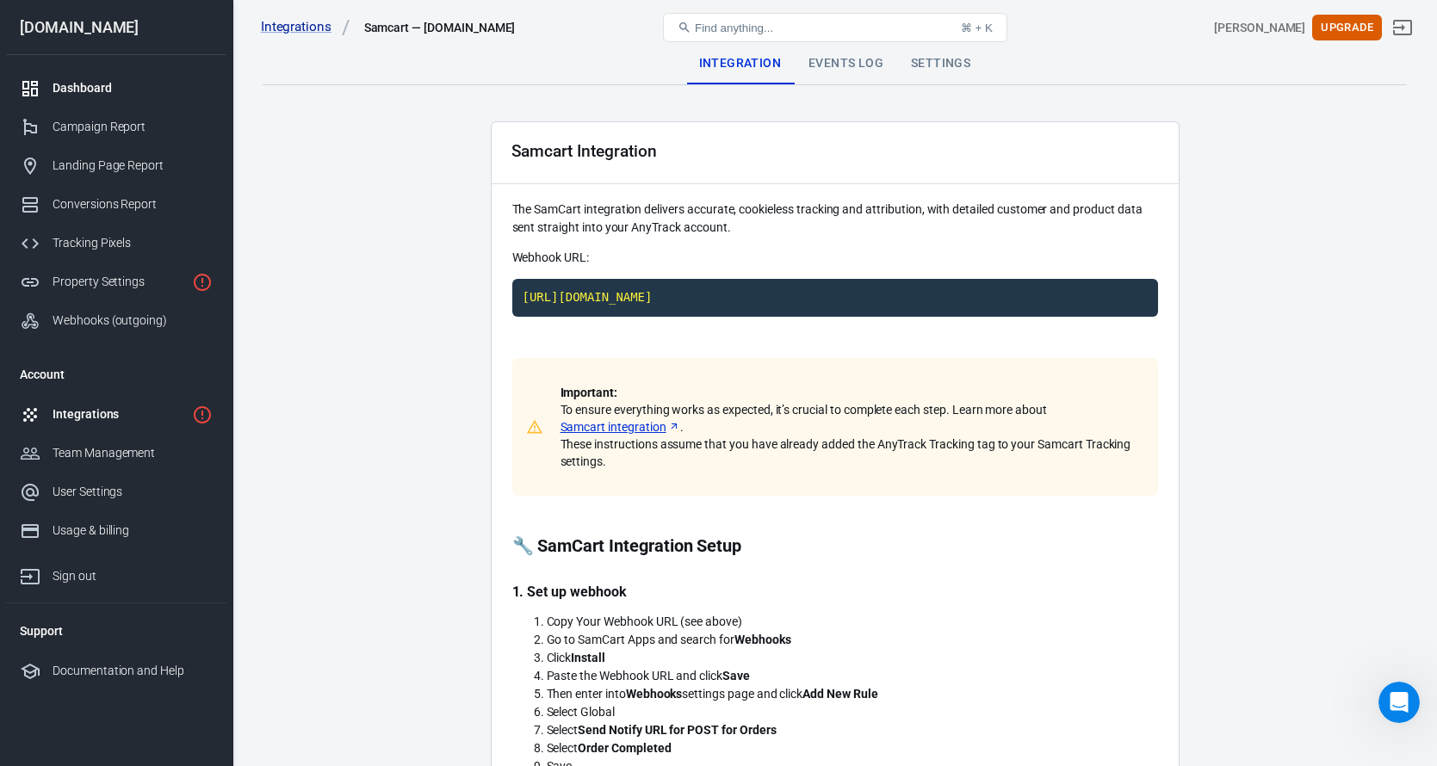
click at [77, 85] on div "Dashboard" at bounding box center [133, 88] width 160 height 18
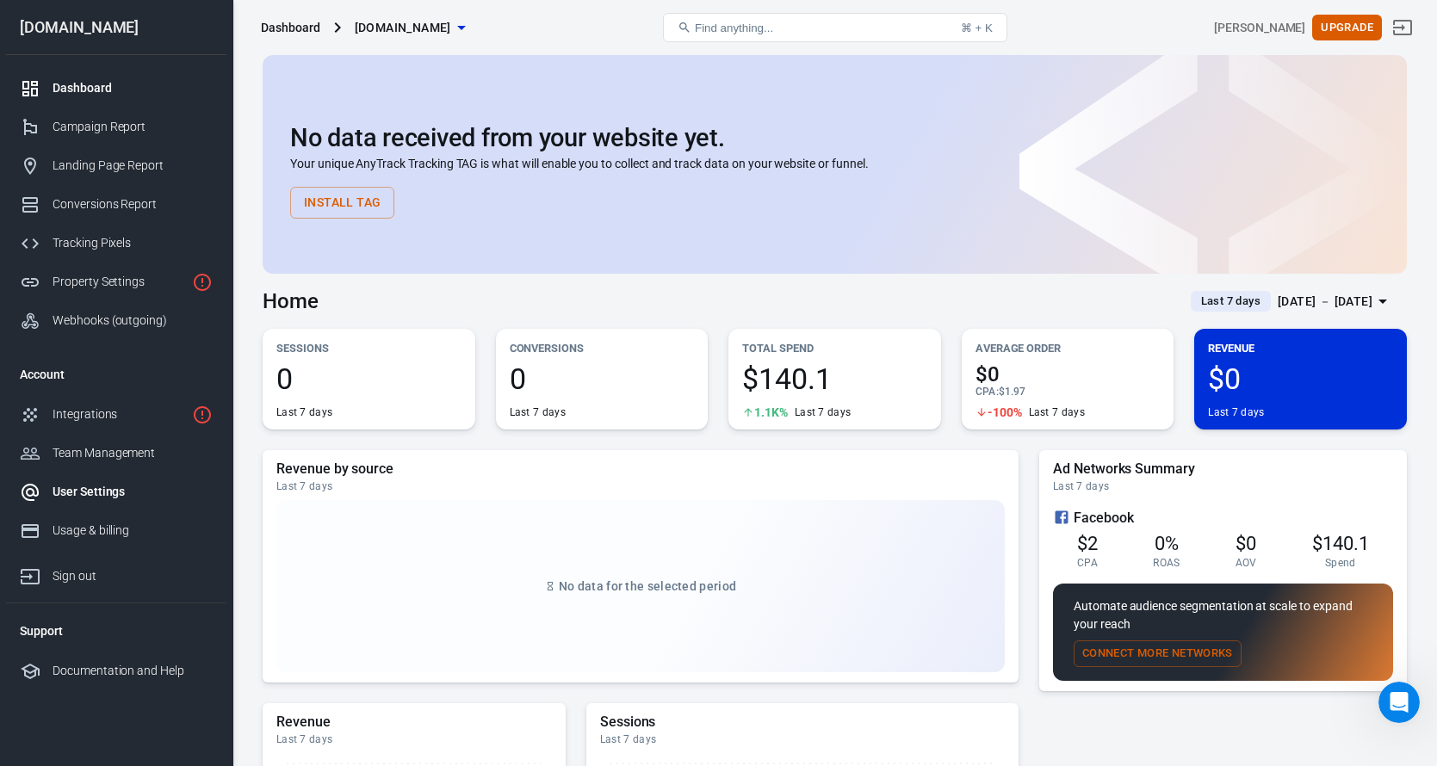
click at [46, 488] on div at bounding box center [36, 492] width 33 height 21
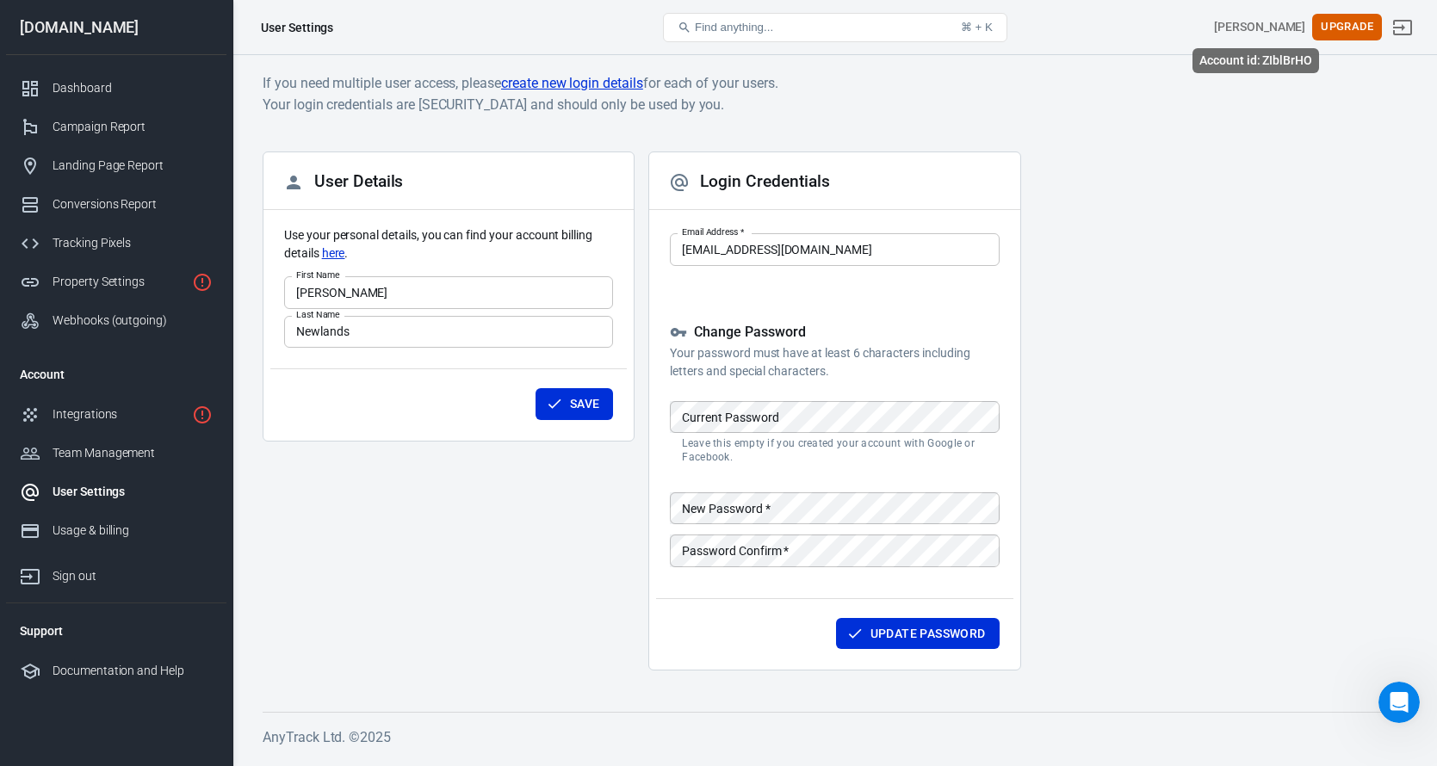
click at [1268, 29] on div "[PERSON_NAME]" at bounding box center [1259, 27] width 91 height 18
click at [119, 251] on div "Tracking Pixels" at bounding box center [133, 243] width 160 height 18
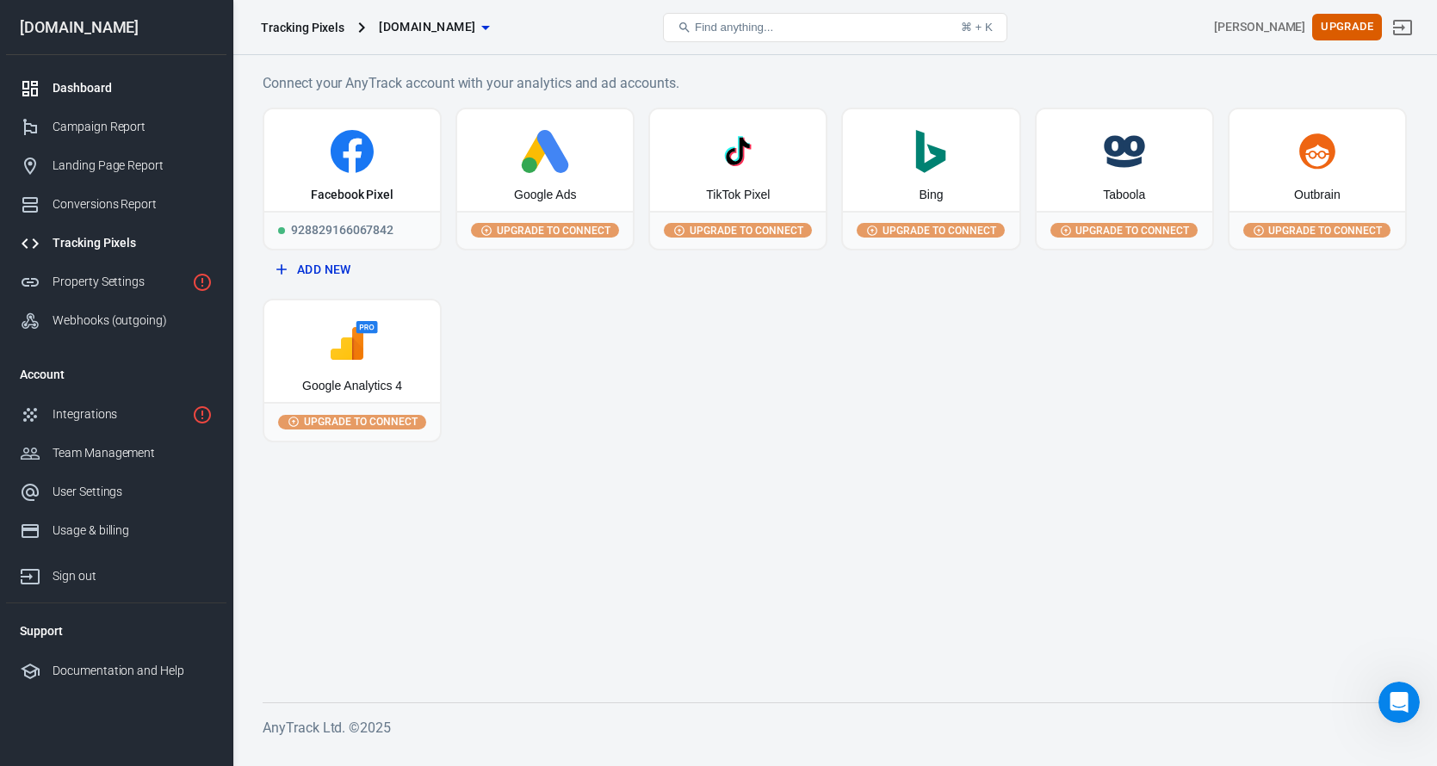
click at [84, 88] on div "Dashboard" at bounding box center [133, 88] width 160 height 18
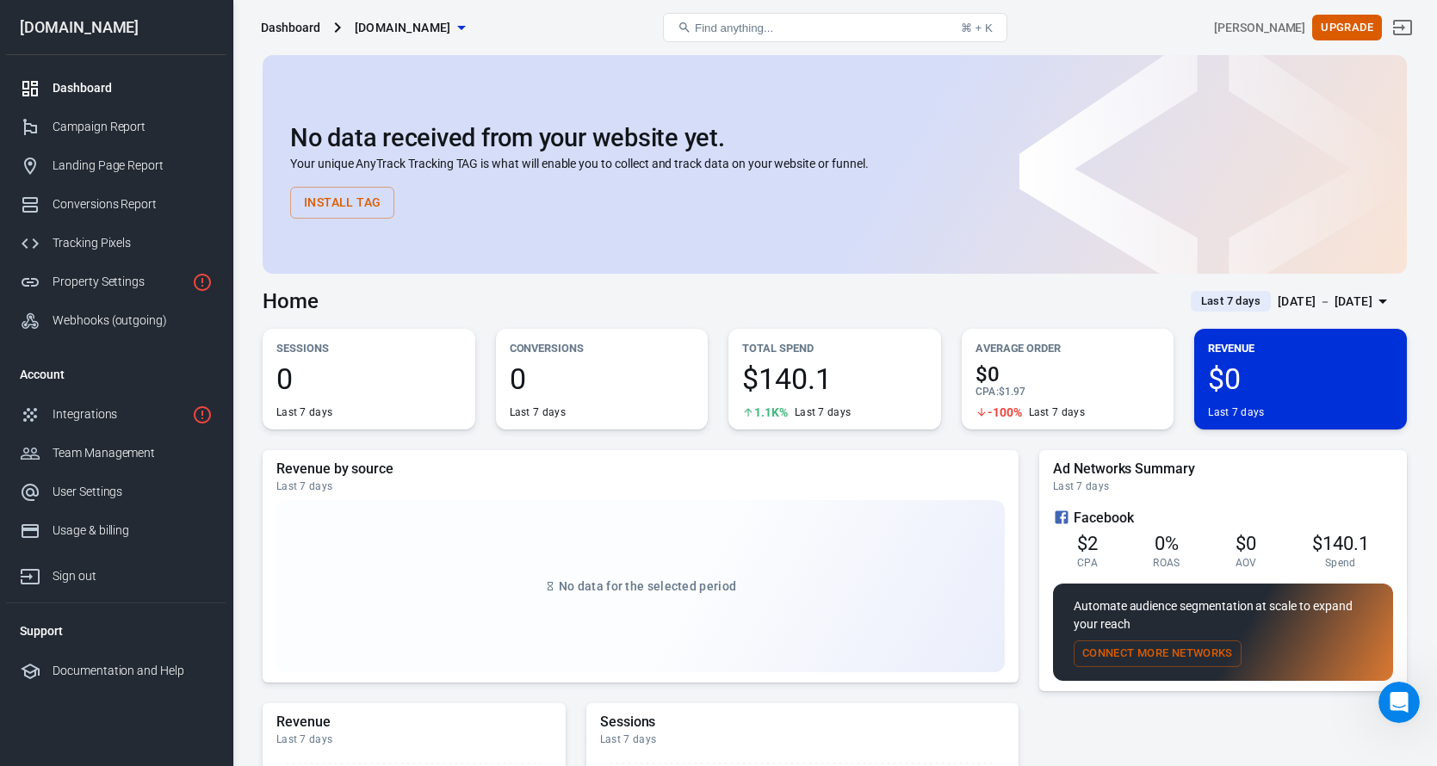
click at [350, 202] on button "Install Tag" at bounding box center [342, 203] width 104 height 32
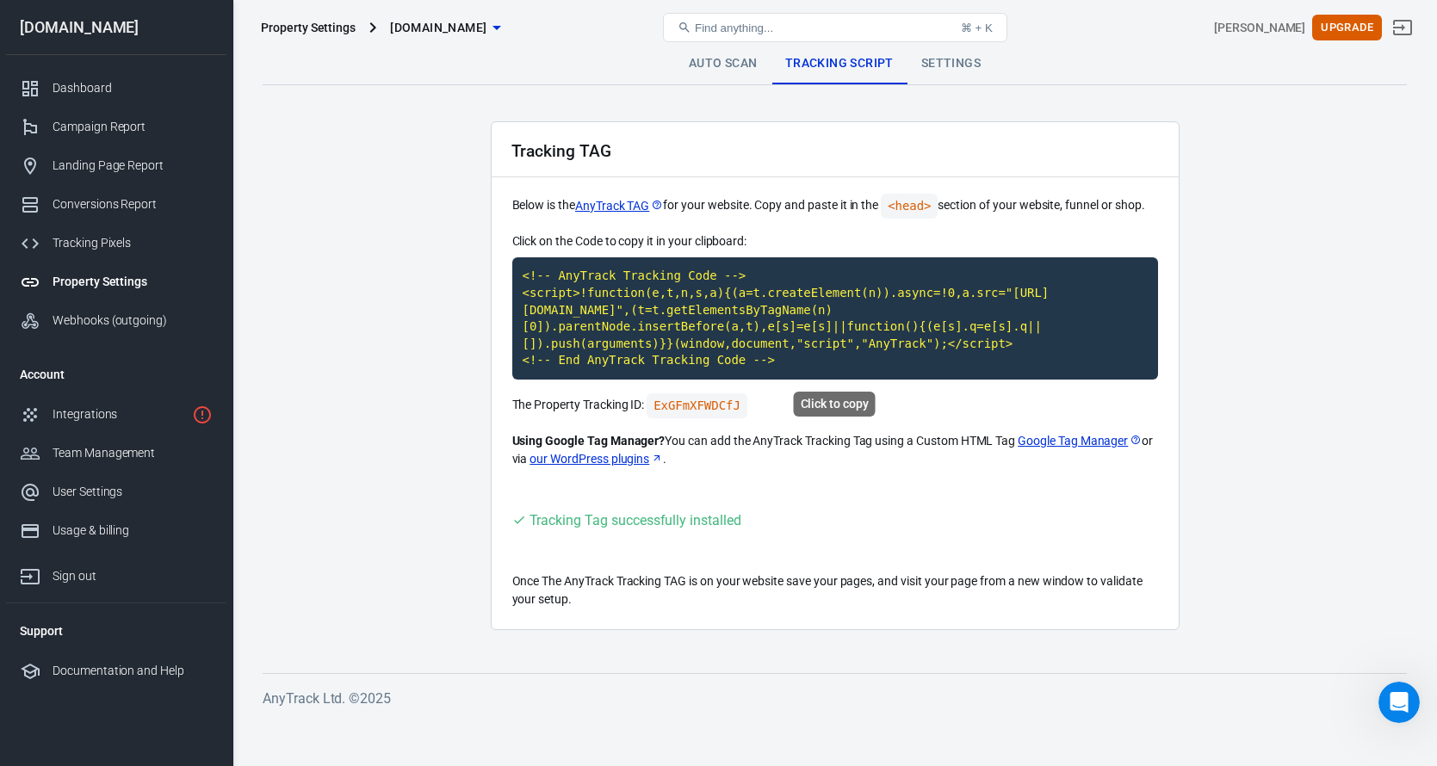
click at [562, 288] on code "<!-- AnyTrack Tracking Code --> <script>!function(e,t,n,s,a){(a=t.createElement…" at bounding box center [835, 318] width 646 height 122
click at [54, 88] on div "Dashboard" at bounding box center [133, 88] width 160 height 18
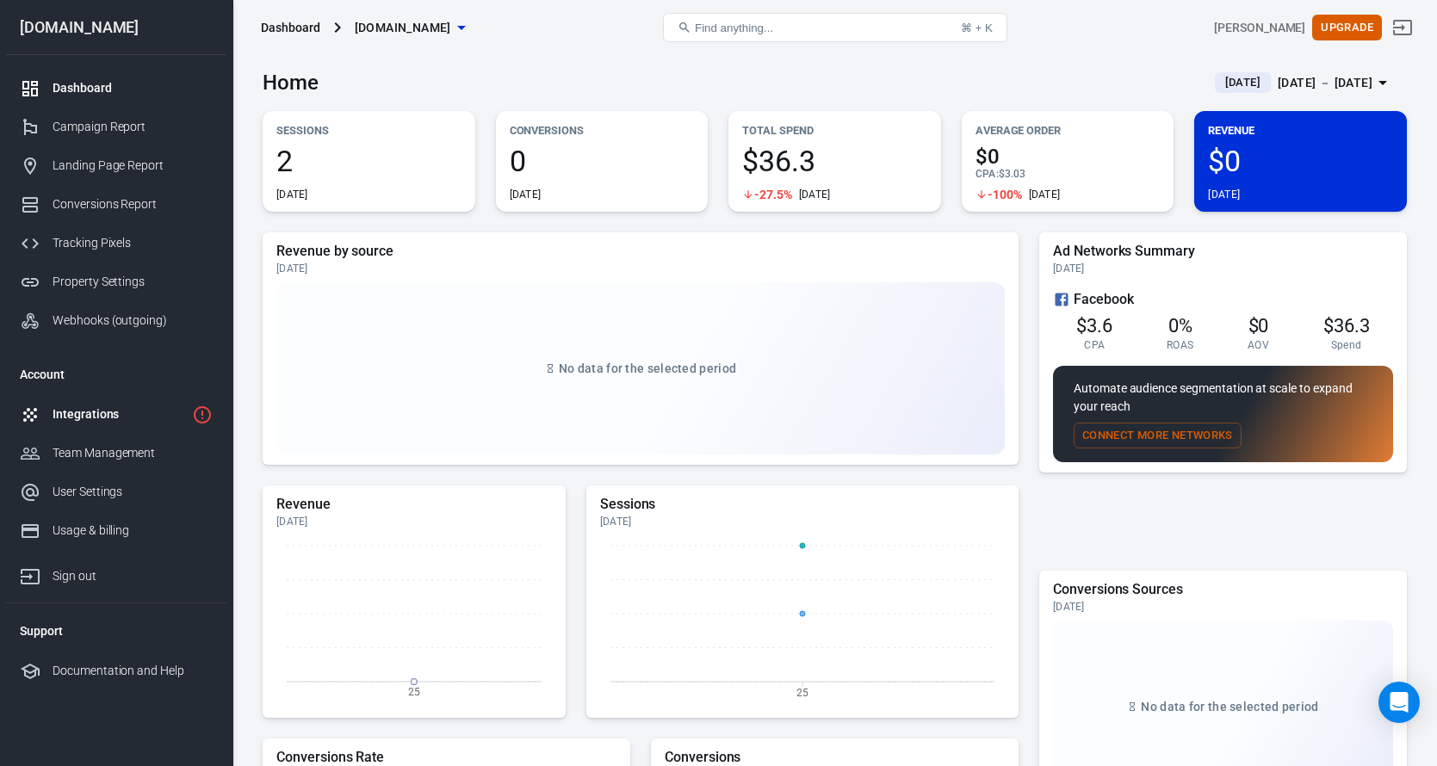
click at [155, 412] on div "Integrations" at bounding box center [119, 414] width 133 height 18
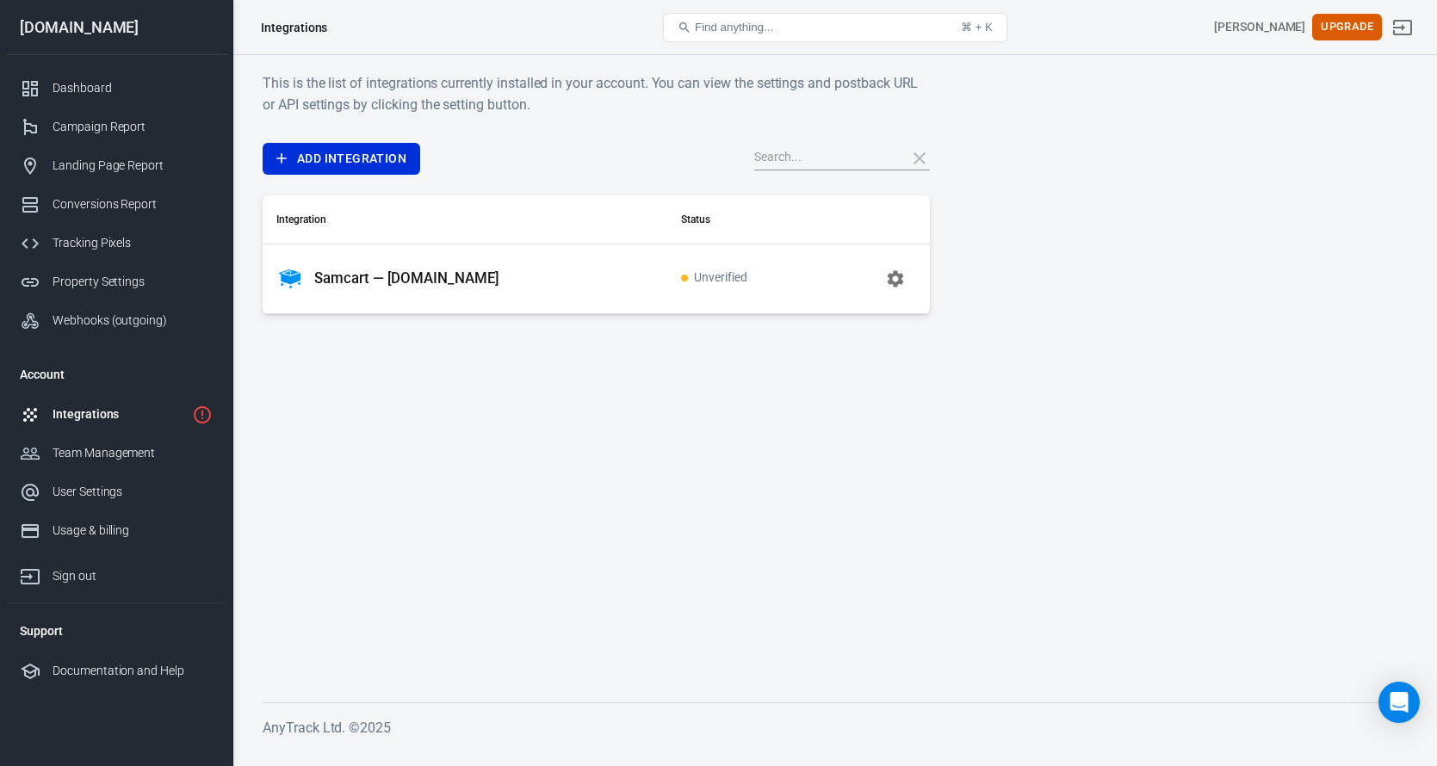
click at [900, 275] on icon "button" at bounding box center [896, 278] width 16 height 16
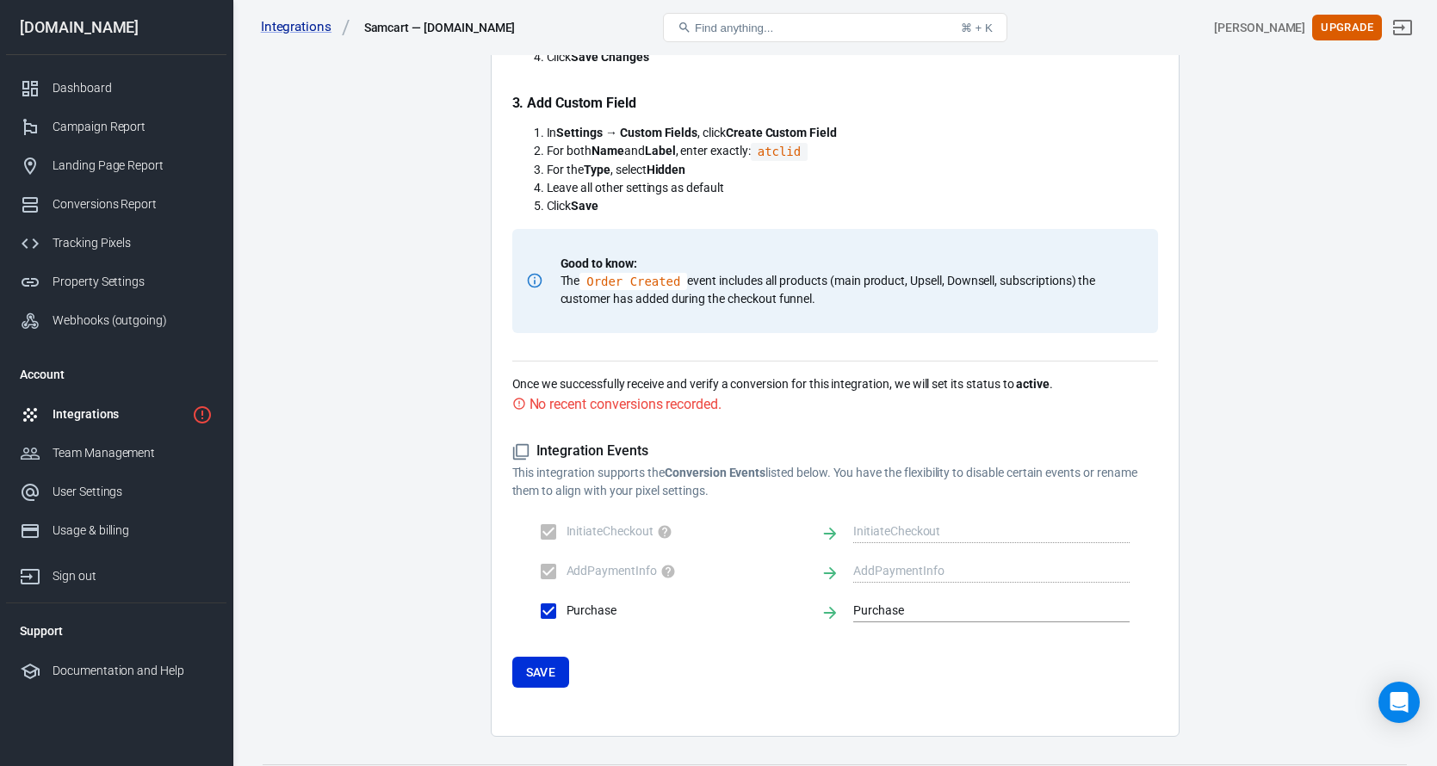
scroll to position [854, 0]
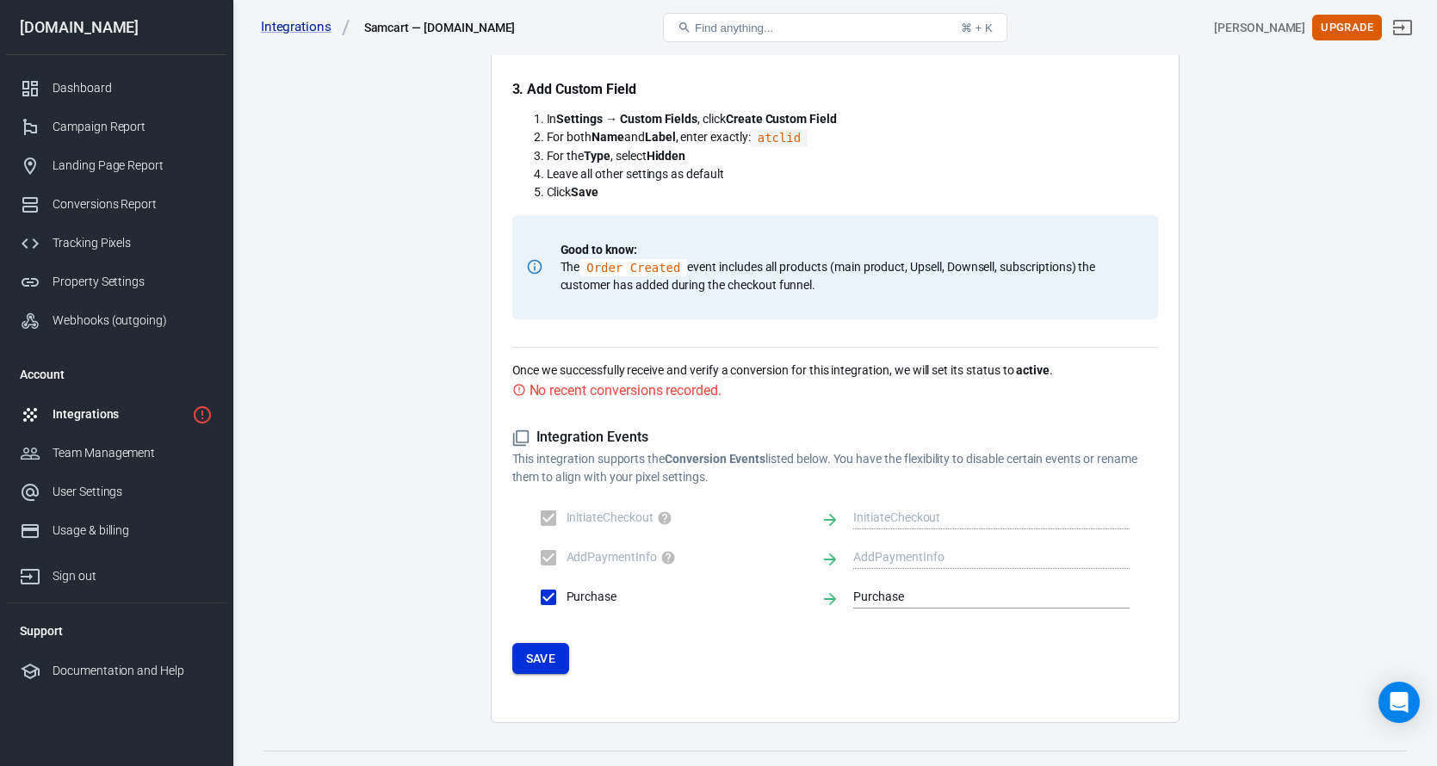
click at [533, 659] on button "Save" at bounding box center [541, 659] width 58 height 32
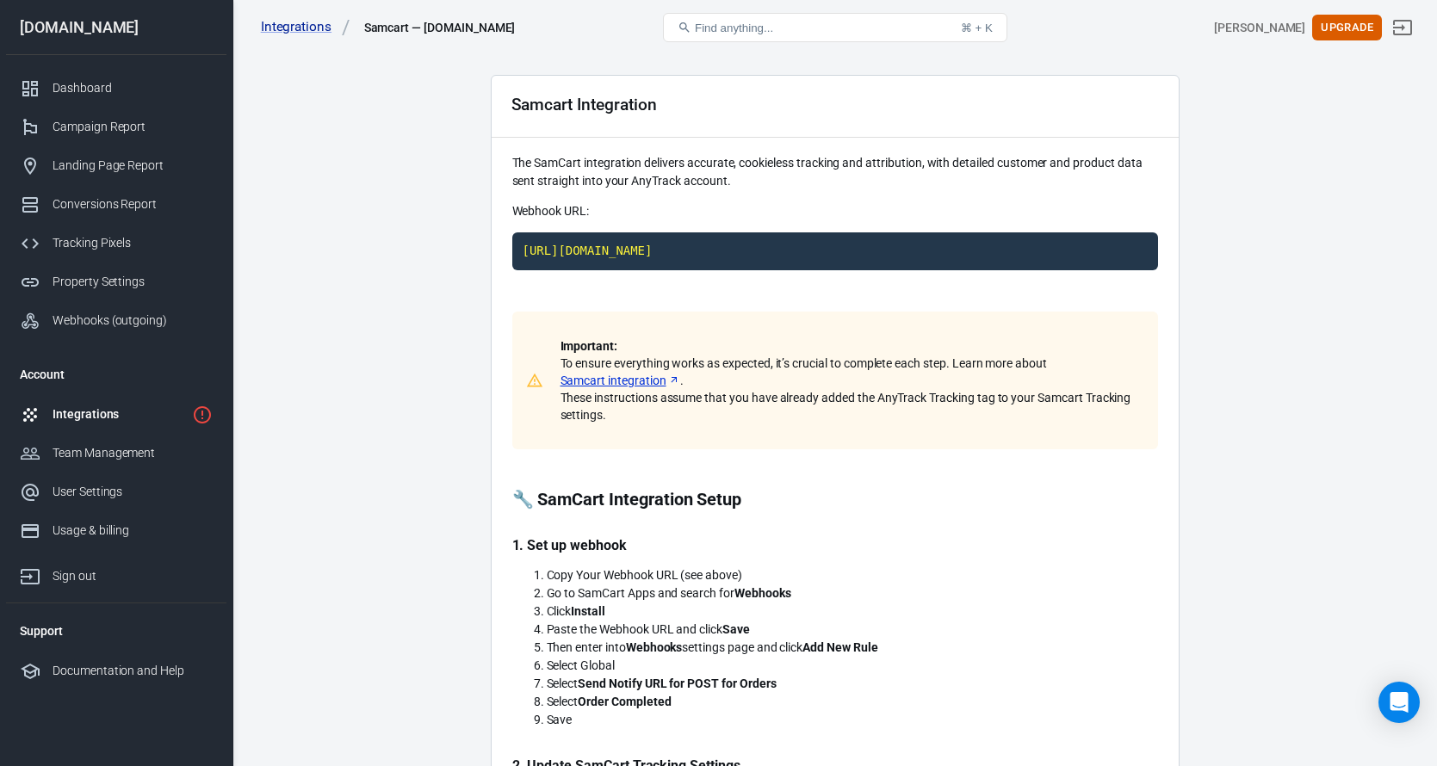
scroll to position [0, 0]
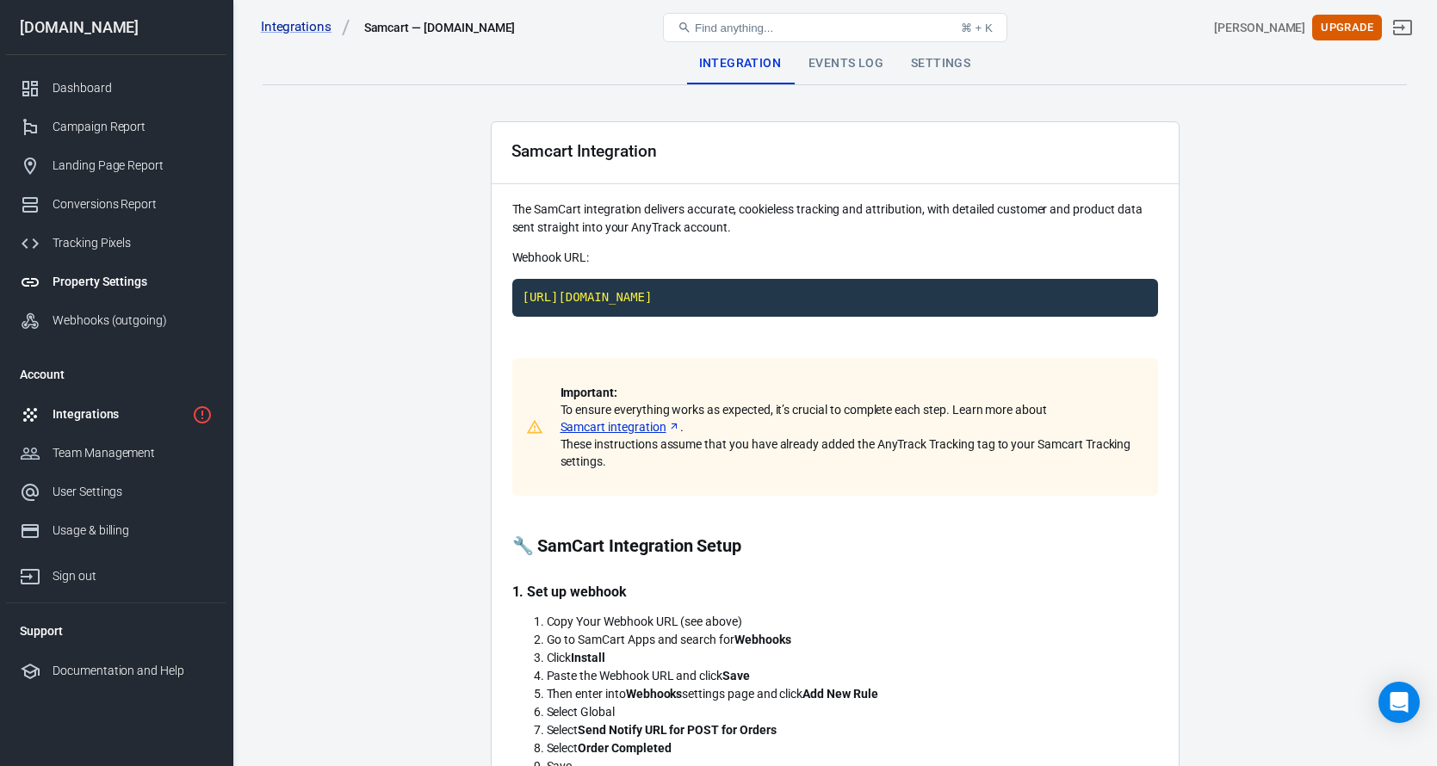
click at [83, 284] on div "Property Settings" at bounding box center [133, 282] width 160 height 18
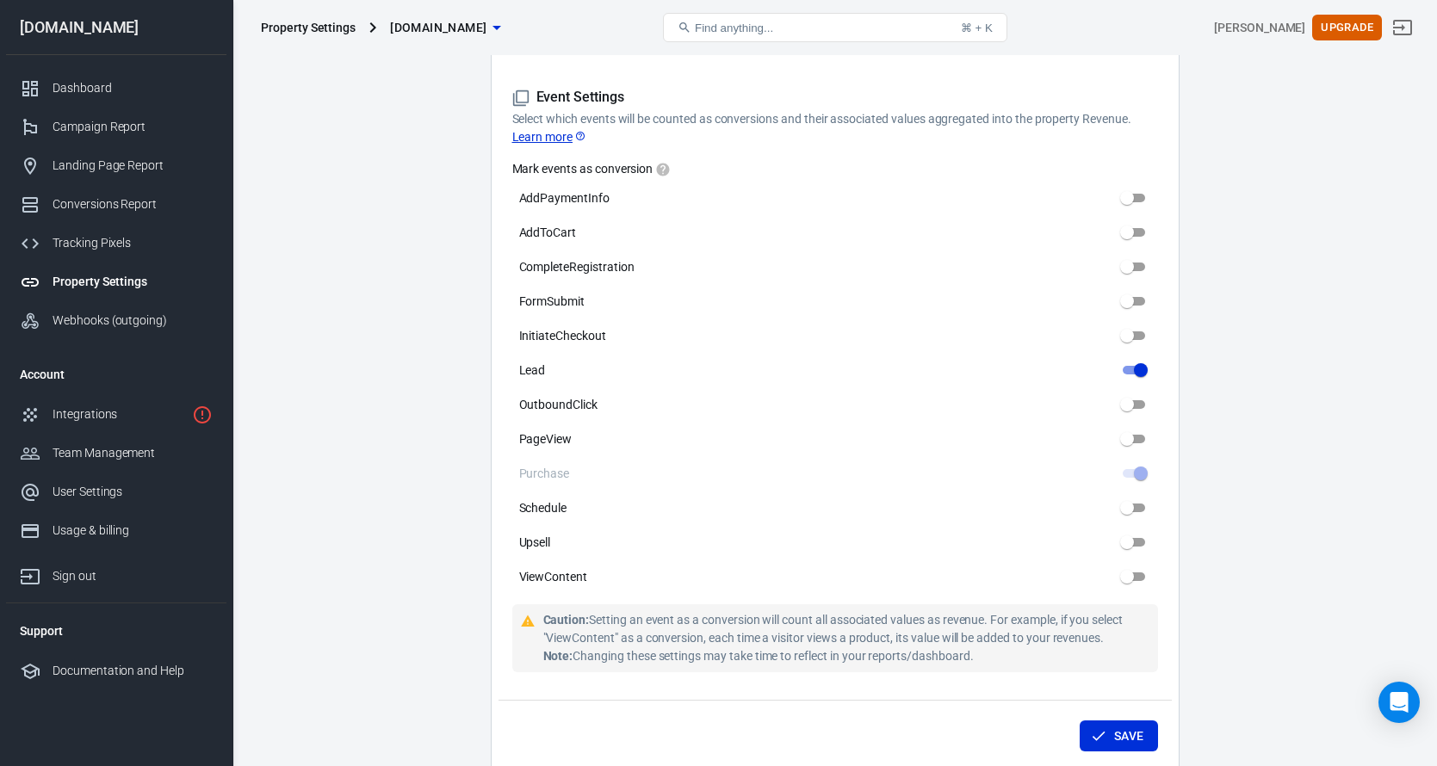
scroll to position [799, 0]
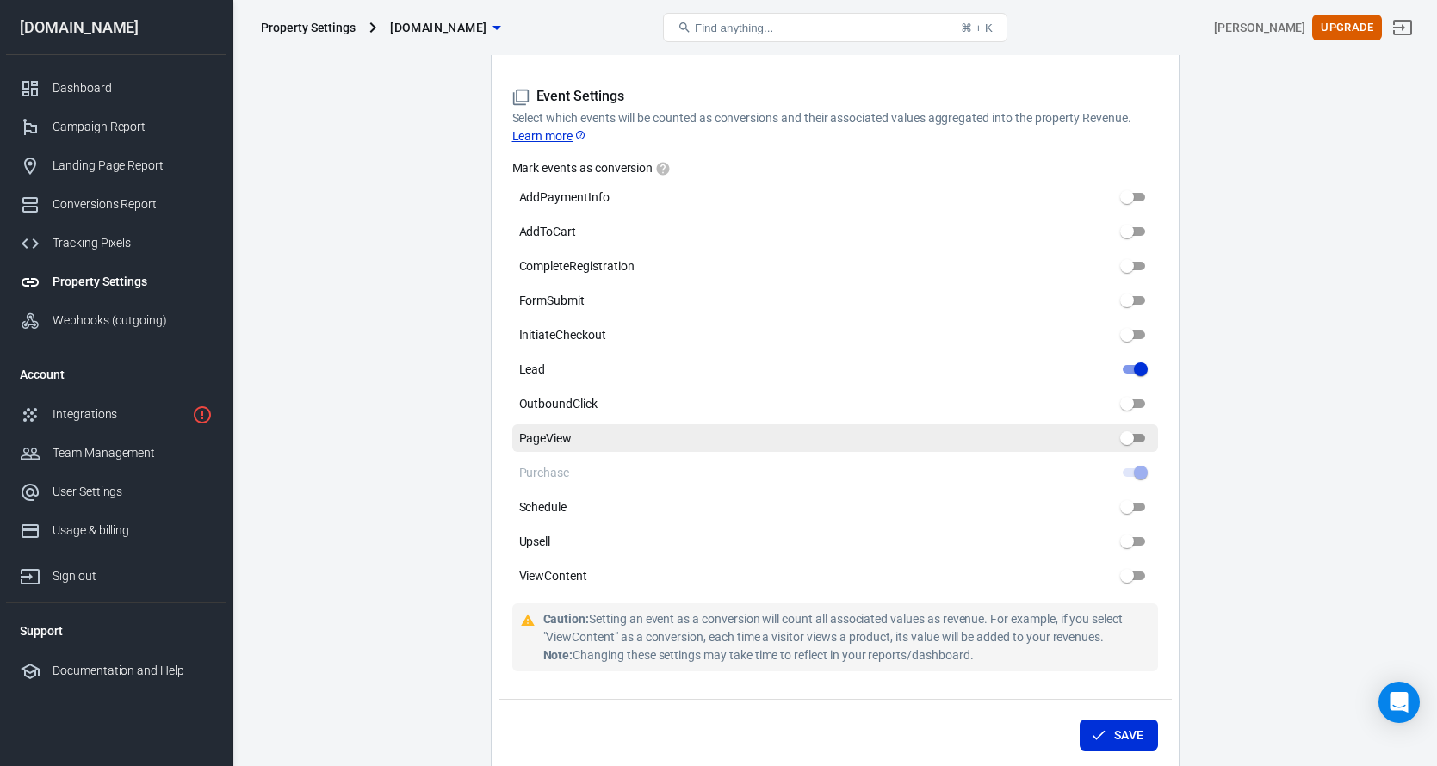
click at [1139, 428] on input "PageView" at bounding box center [1127, 438] width 62 height 21
checkbox input "true"
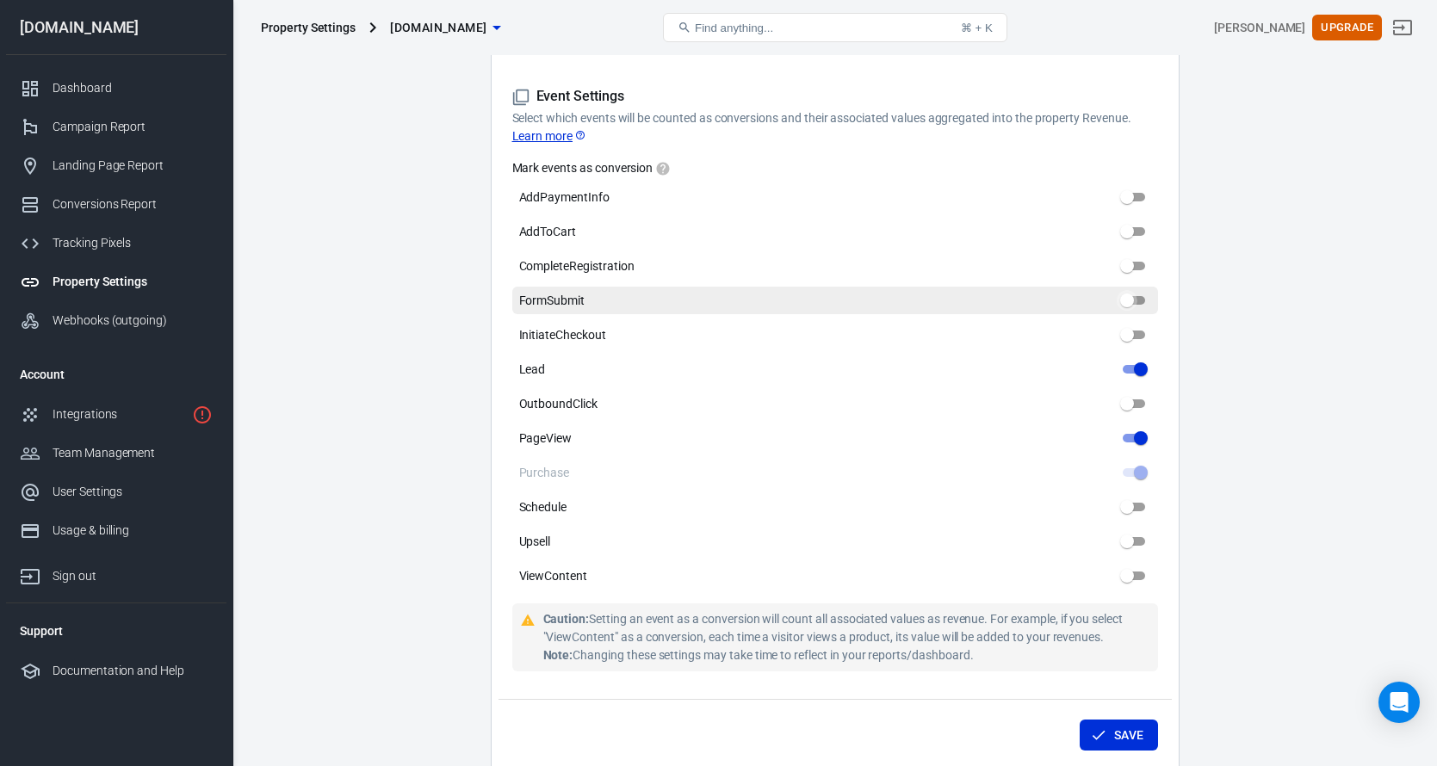
click at [1138, 290] on input "FormSubmit" at bounding box center [1127, 300] width 62 height 21
checkbox input "true"
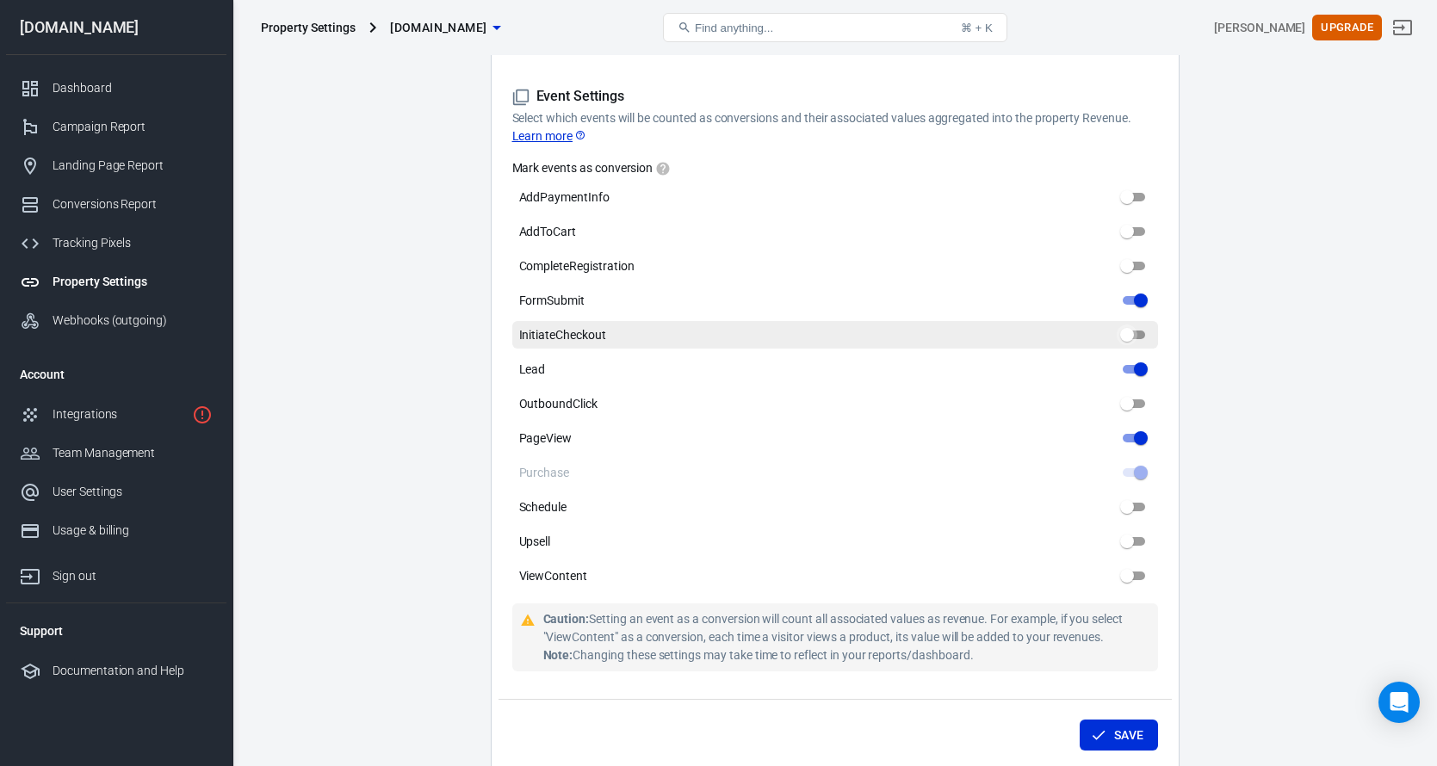
click at [1136, 325] on input "InitiateCheckout" at bounding box center [1127, 335] width 62 height 21
checkbox input "true"
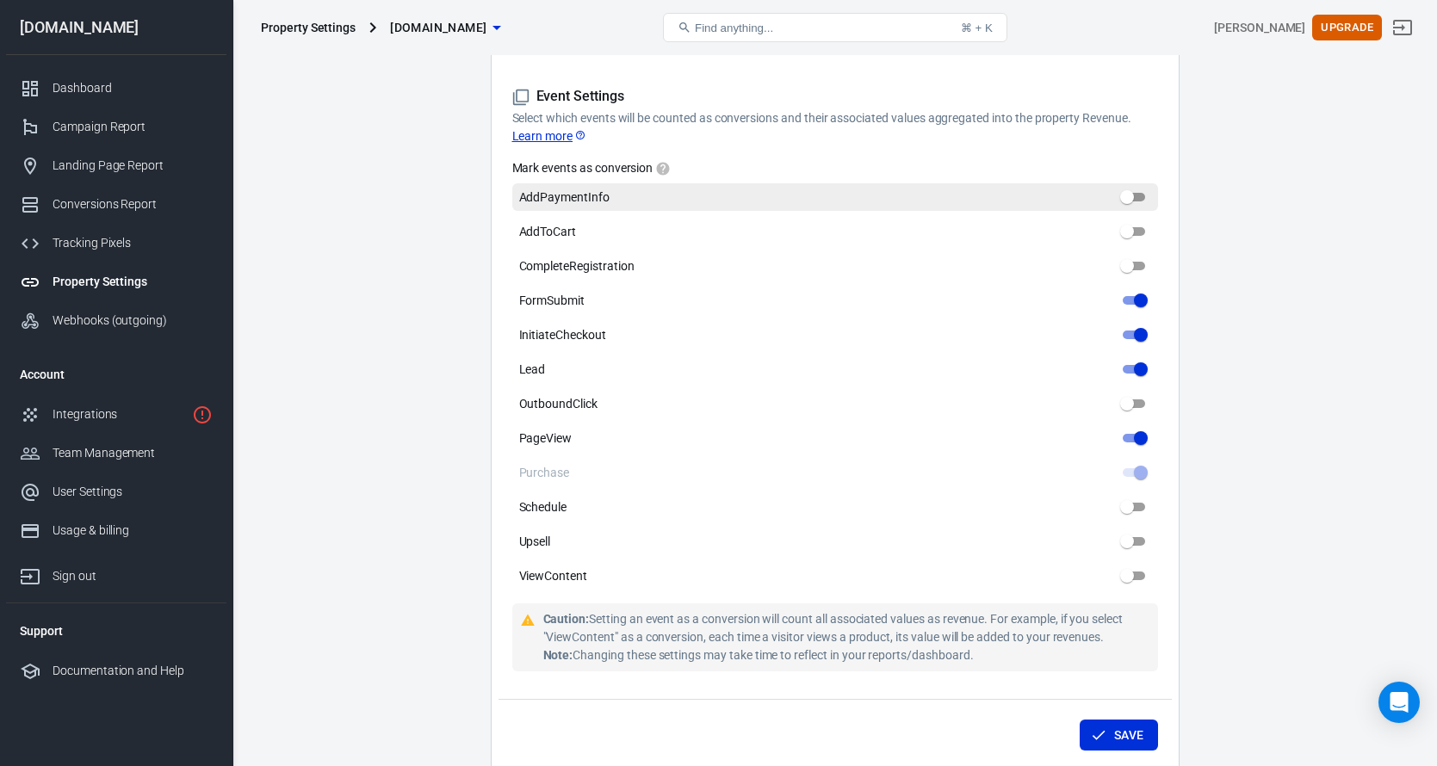
click at [1145, 187] on input "AddPaymentInfo" at bounding box center [1127, 197] width 62 height 21
click at [1133, 187] on input "AddPaymentInfo" at bounding box center [1141, 197] width 62 height 21
checkbox input "false"
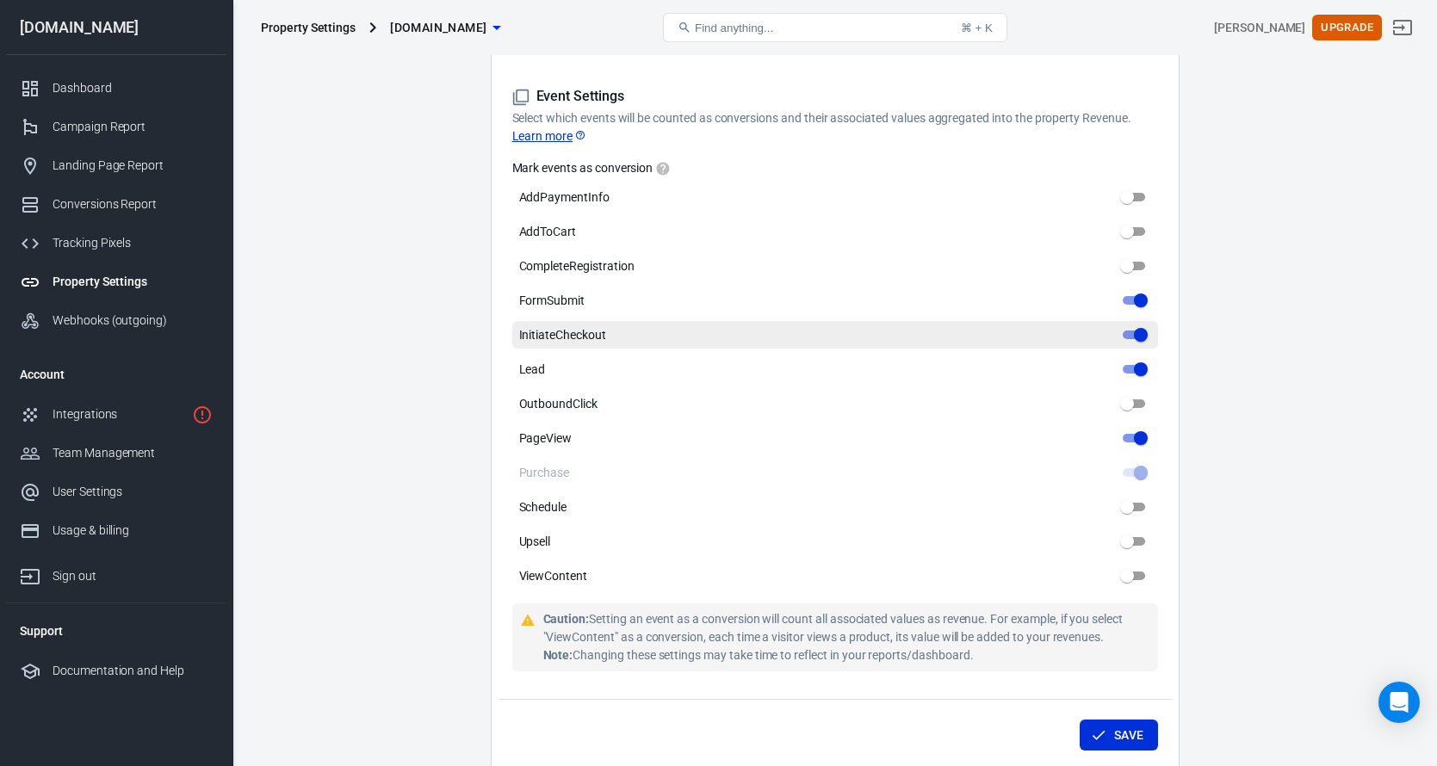
click at [1127, 327] on input "InitiateCheckout" at bounding box center [1141, 335] width 62 height 21
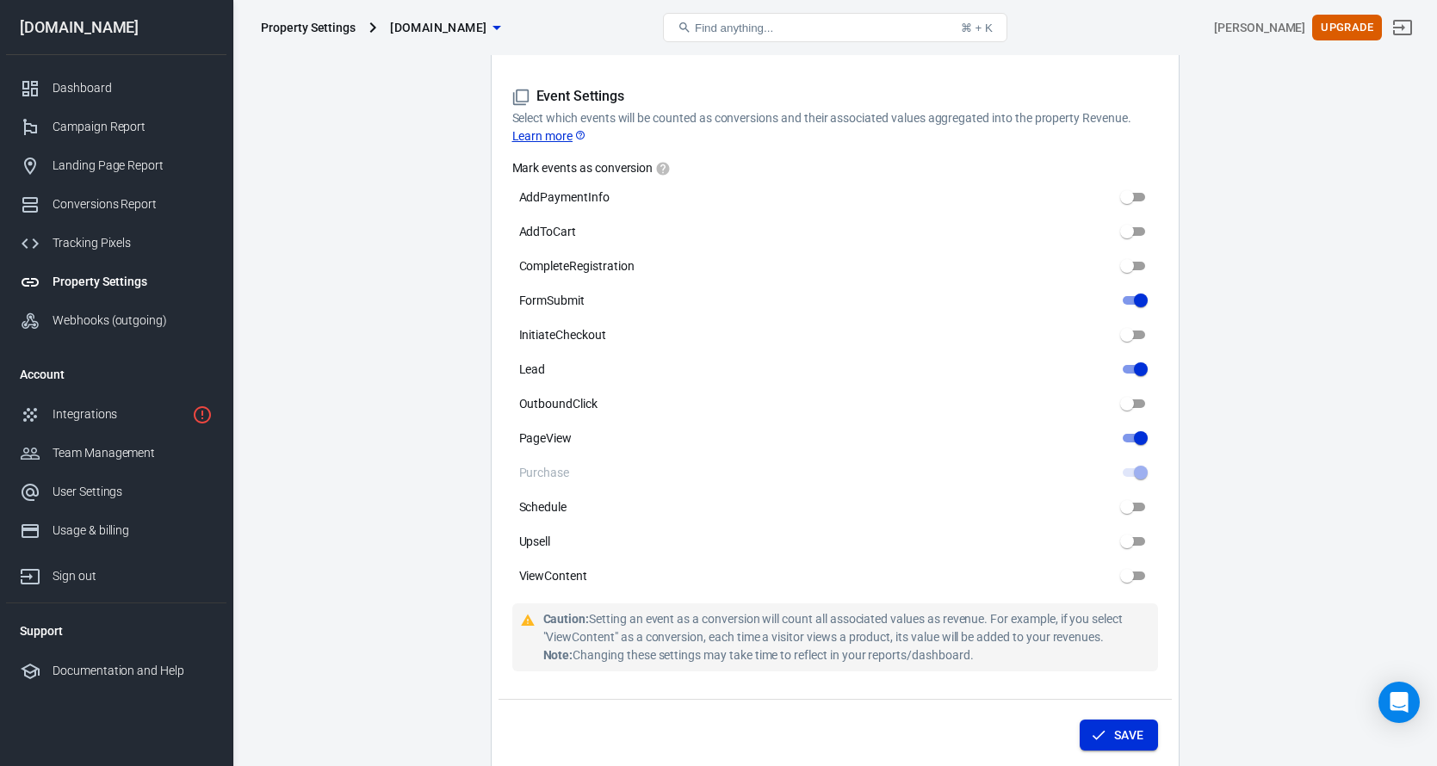
click at [1111, 722] on button "Save" at bounding box center [1119, 736] width 78 height 32
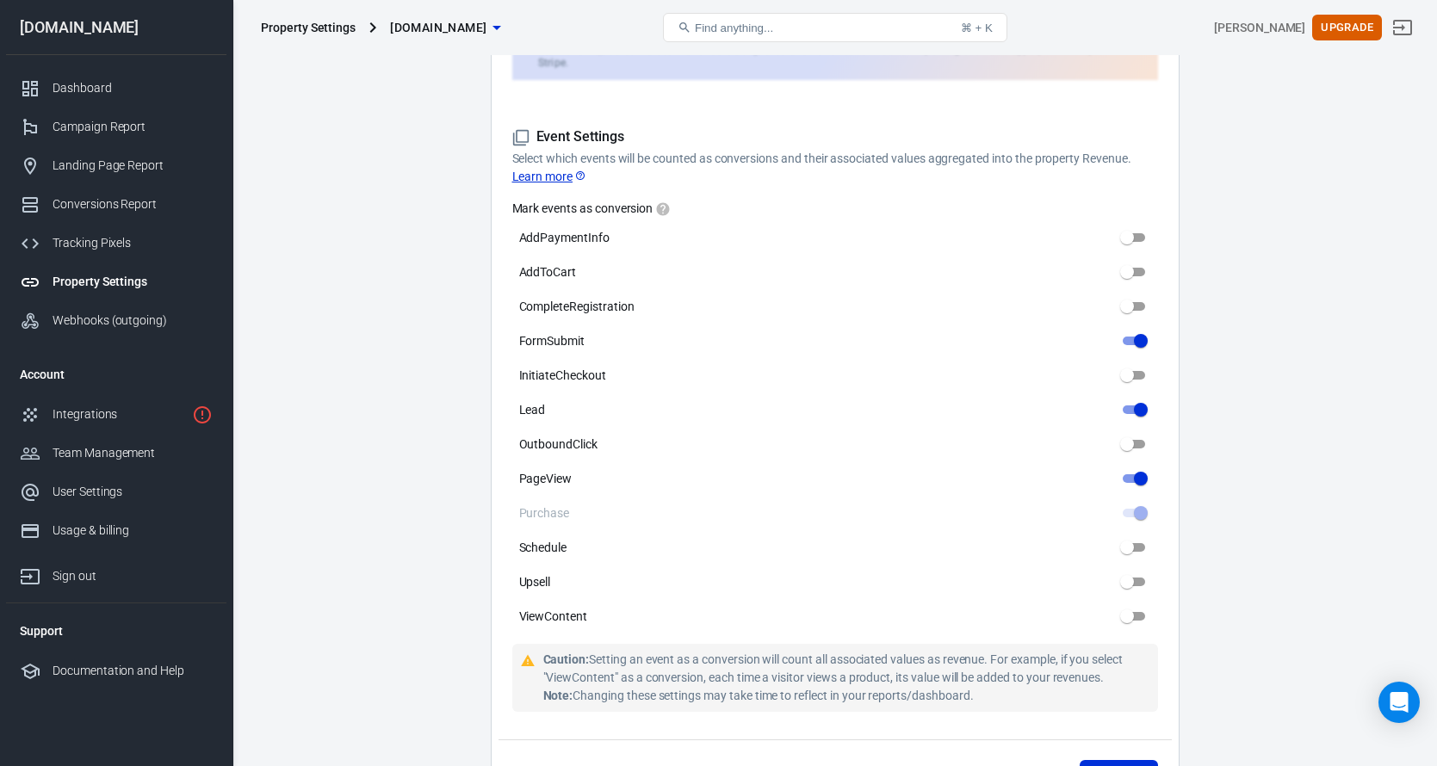
scroll to position [756, 0]
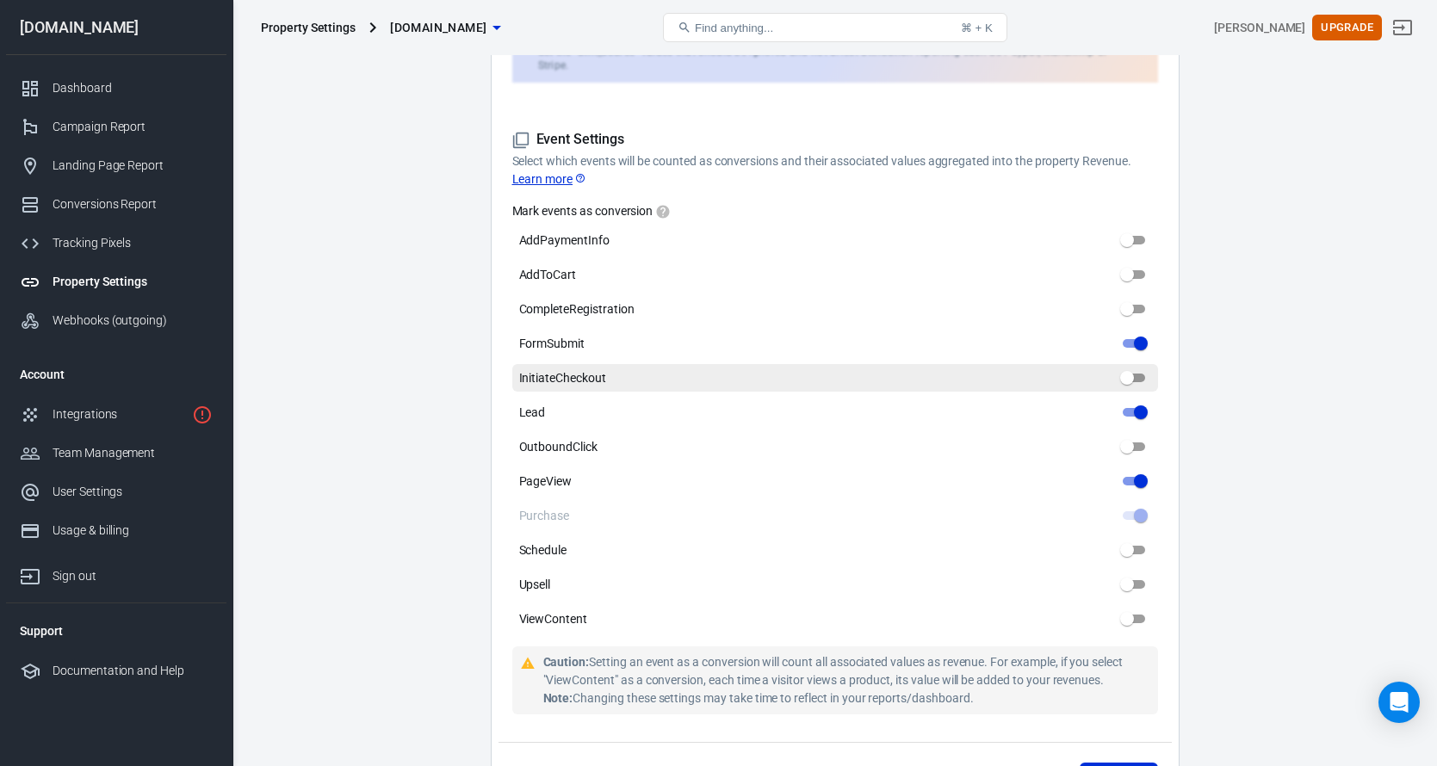
click at [1141, 368] on input "InitiateCheckout" at bounding box center [1127, 378] width 62 height 21
checkbox input "true"
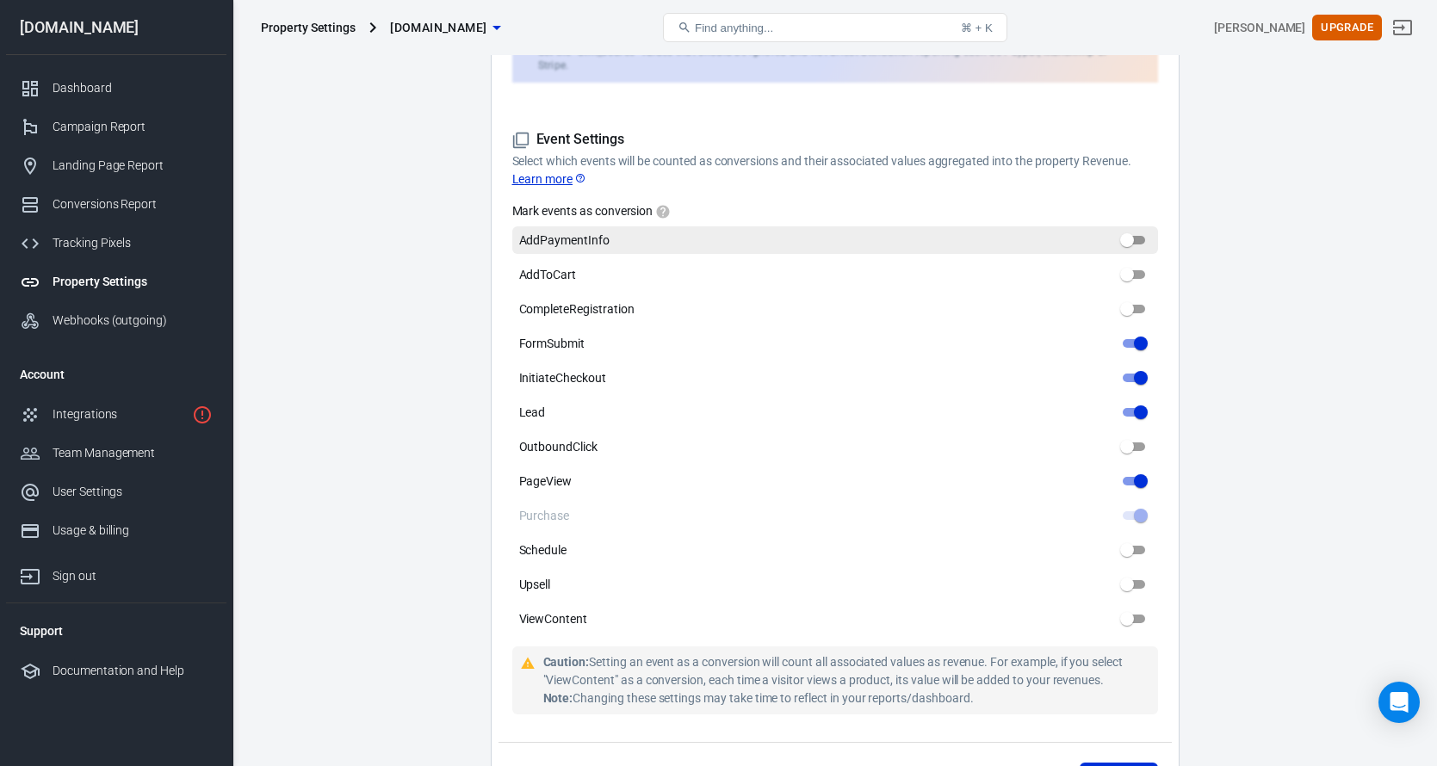
click at [1134, 230] on input "AddPaymentInfo" at bounding box center [1127, 240] width 62 height 21
checkbox input "true"
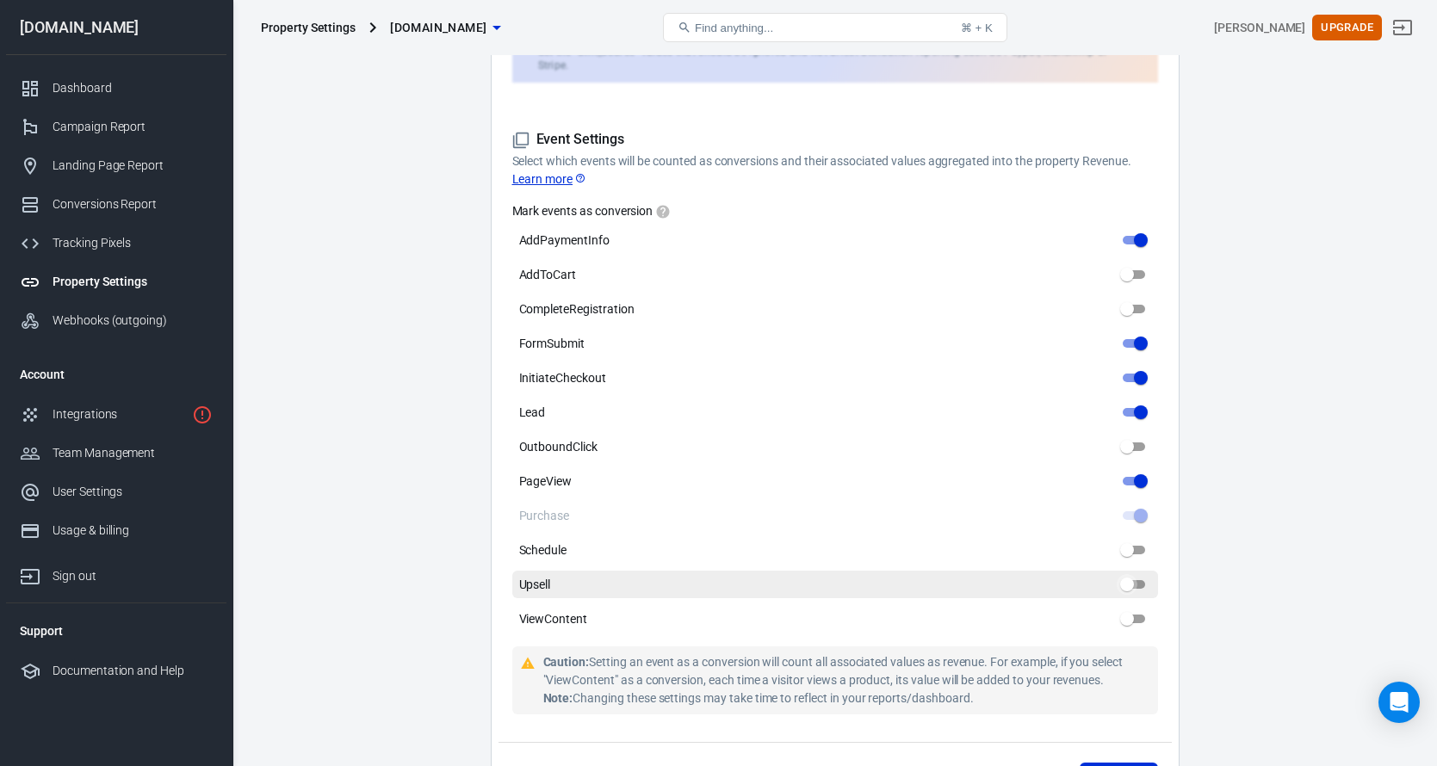
click at [1138, 574] on input "Upsell" at bounding box center [1127, 584] width 62 height 21
checkbox input "true"
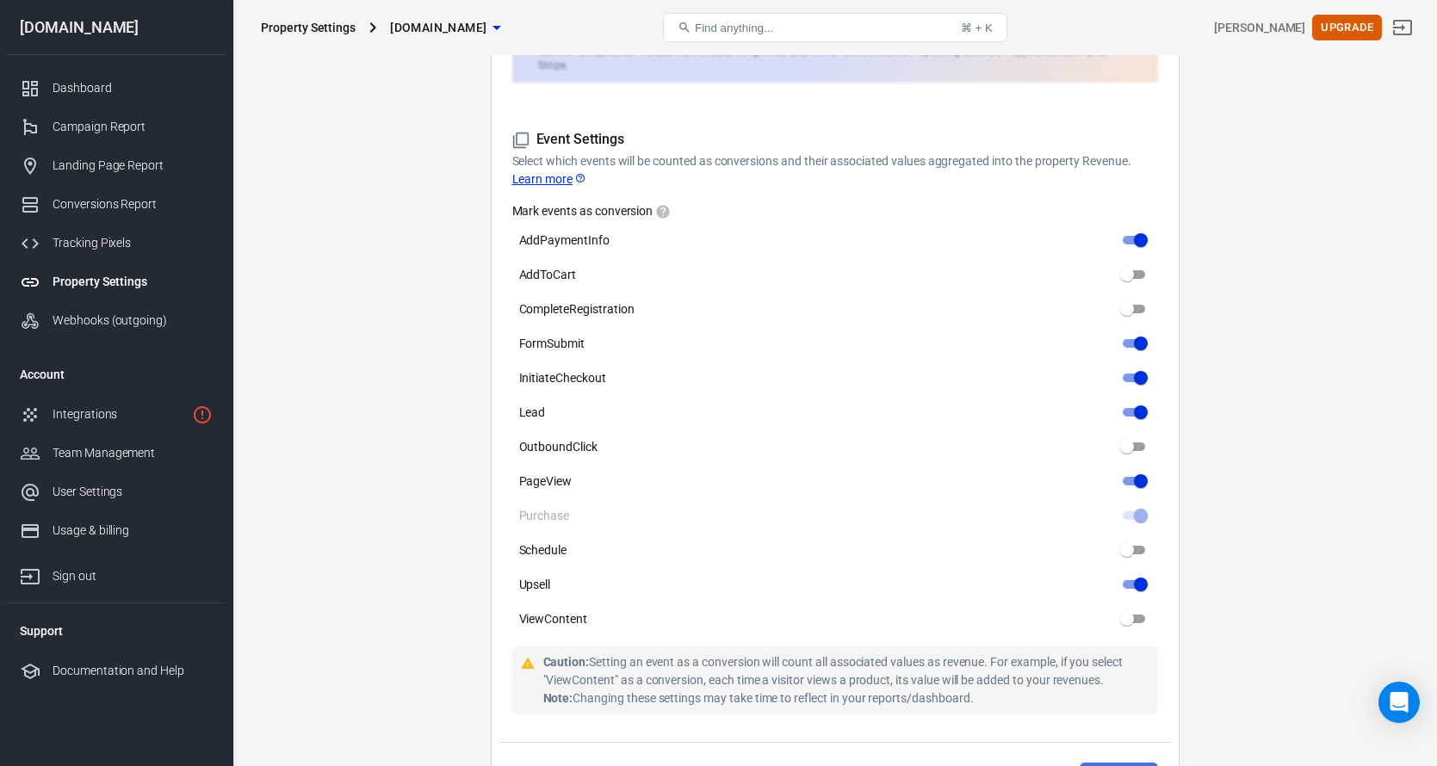
click at [1117, 763] on button "Save" at bounding box center [1119, 779] width 78 height 32
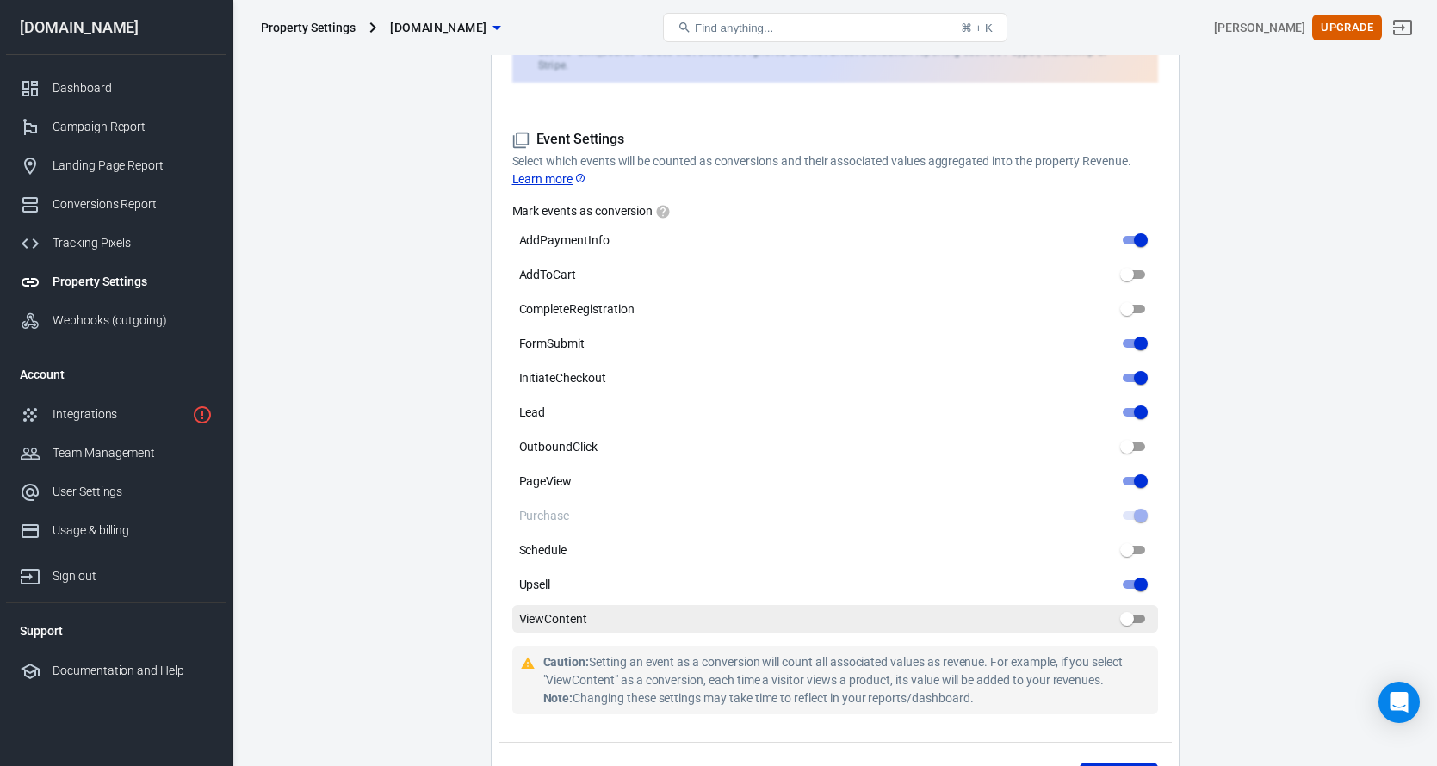
click at [1135, 609] on input "ViewContent" at bounding box center [1127, 619] width 62 height 21
checkbox input "true"
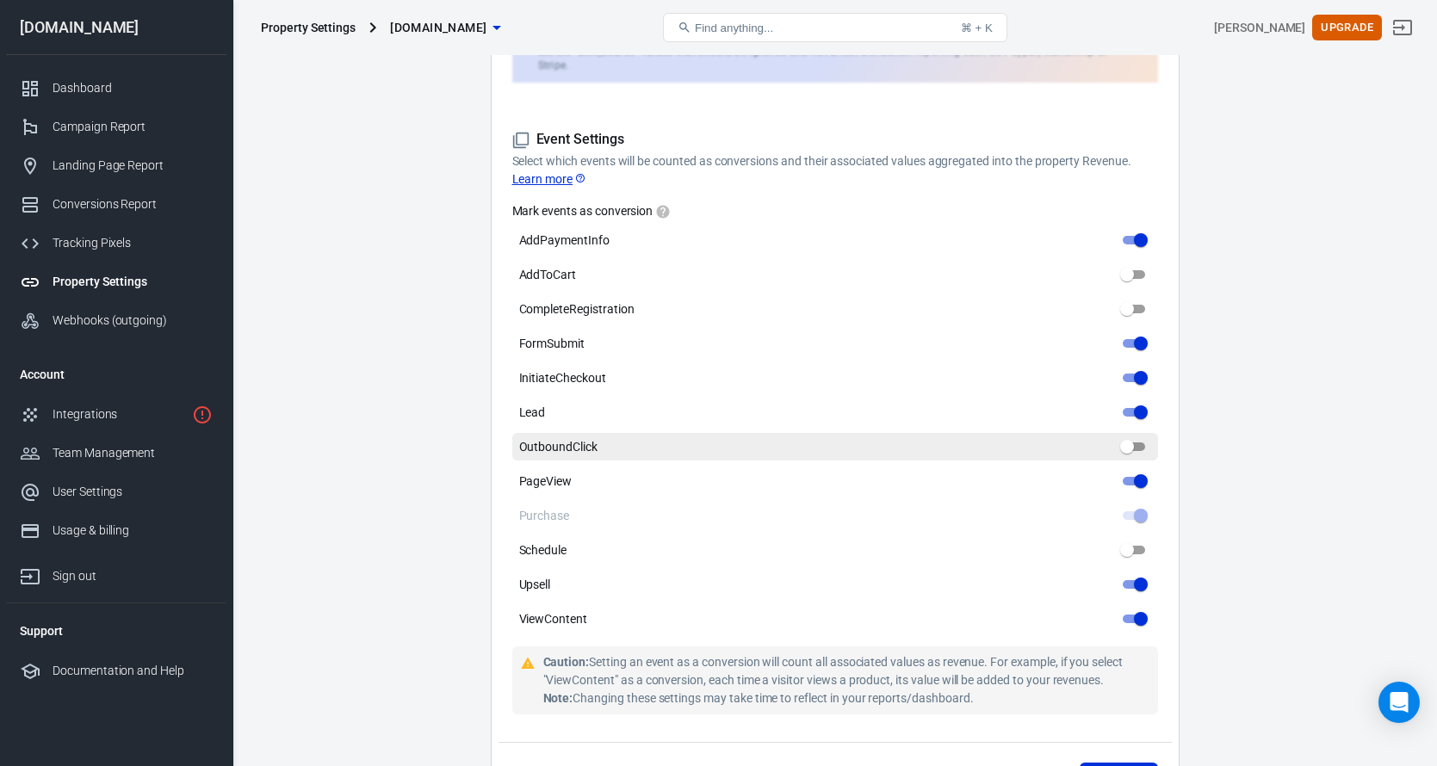
click at [1135, 436] on input "OutboundClick" at bounding box center [1127, 446] width 62 height 21
checkbox input "true"
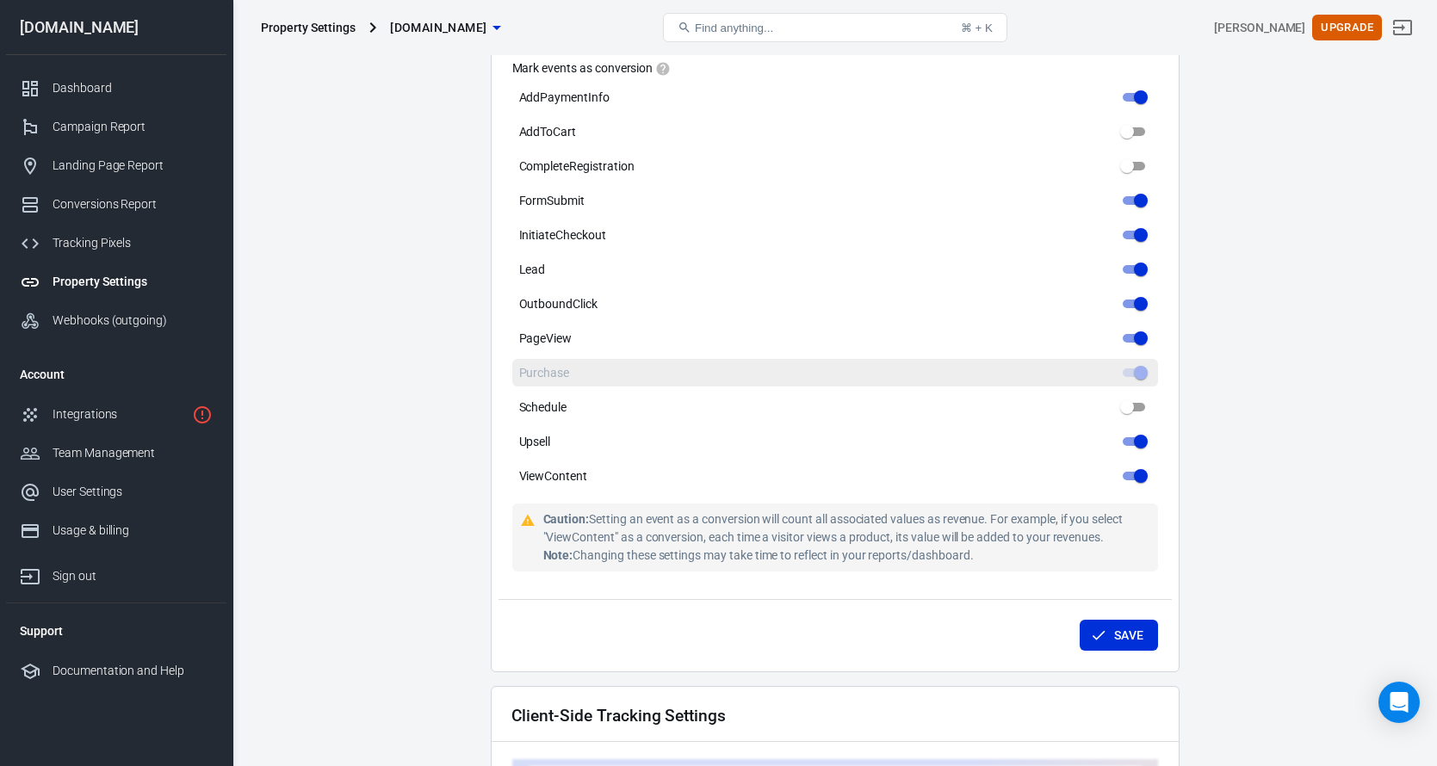
scroll to position [910, 0]
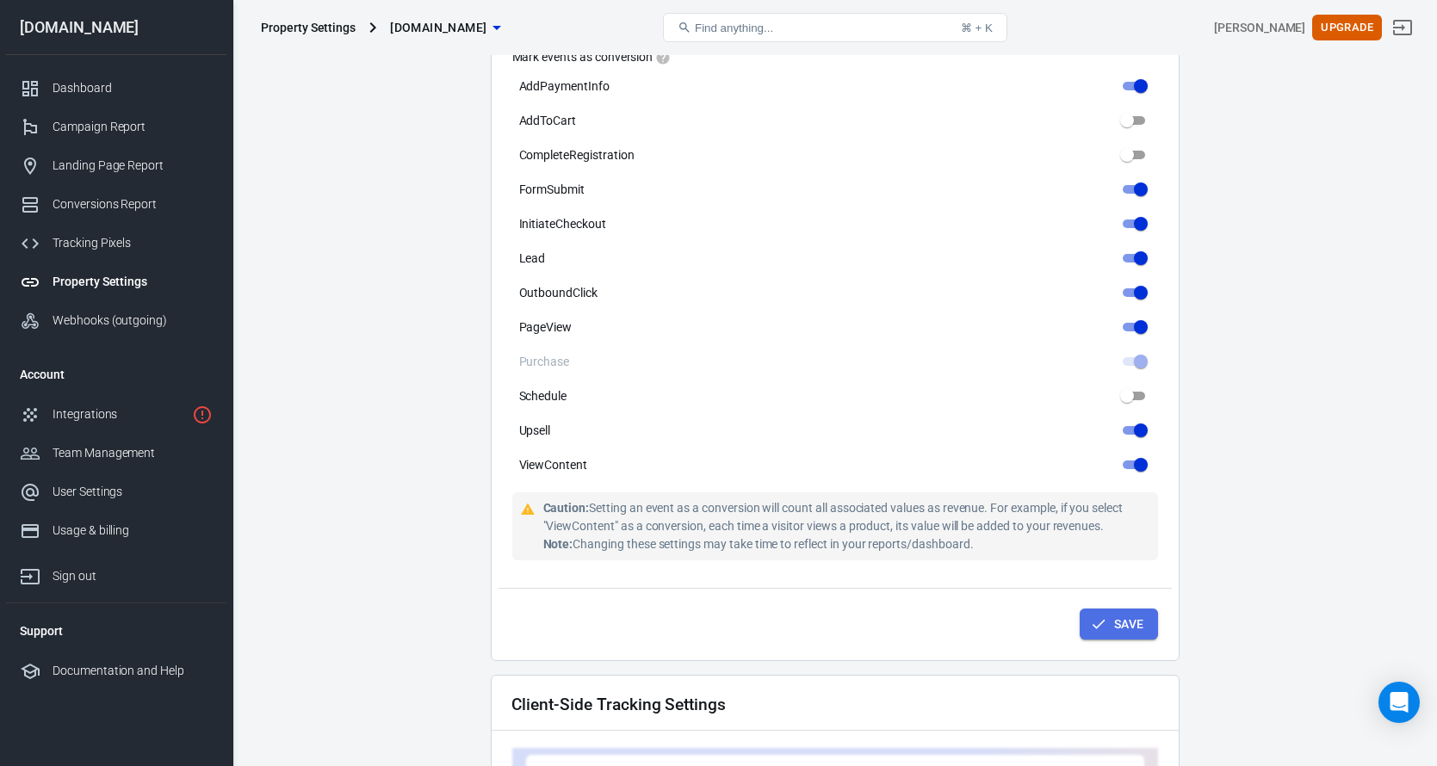
click at [1113, 609] on button "Save" at bounding box center [1119, 625] width 78 height 32
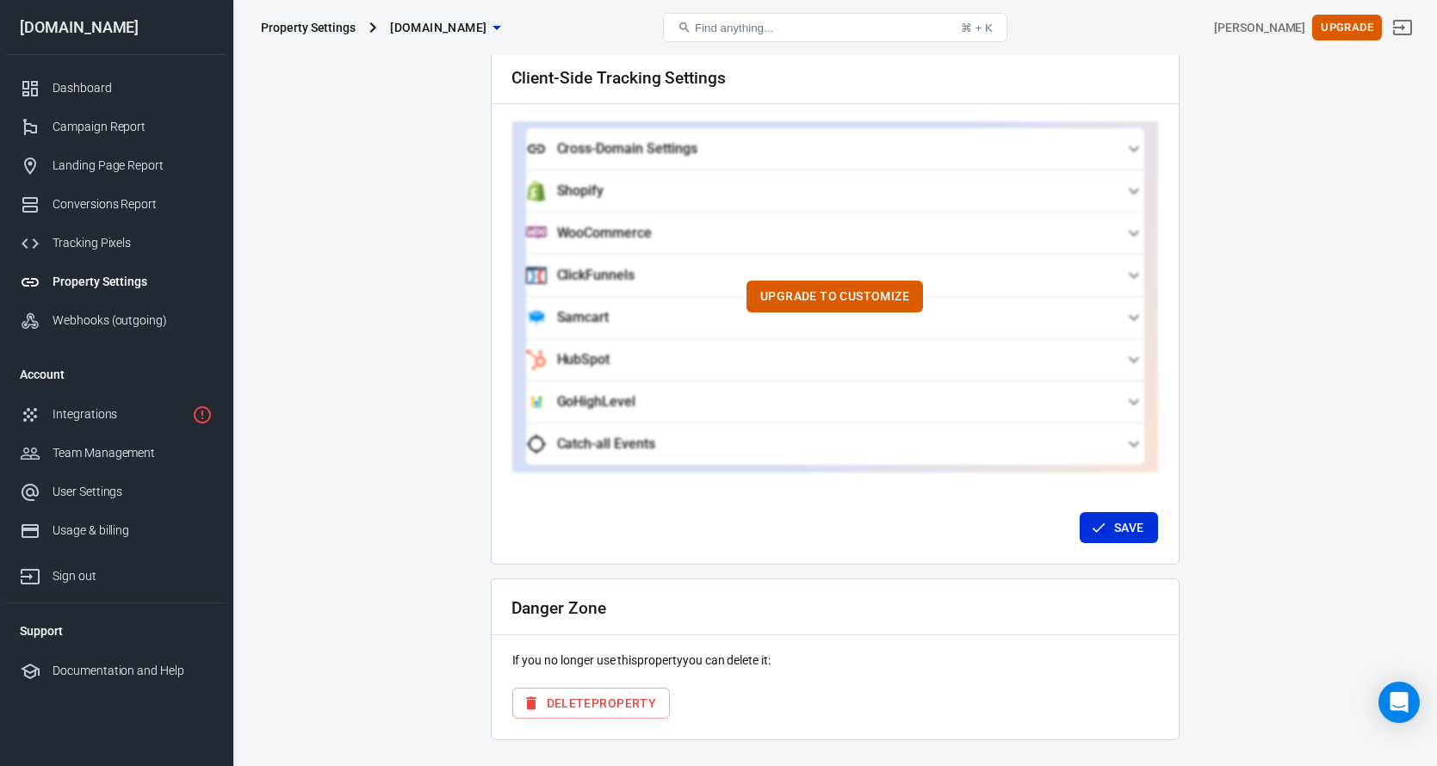
scroll to position [1572, 0]
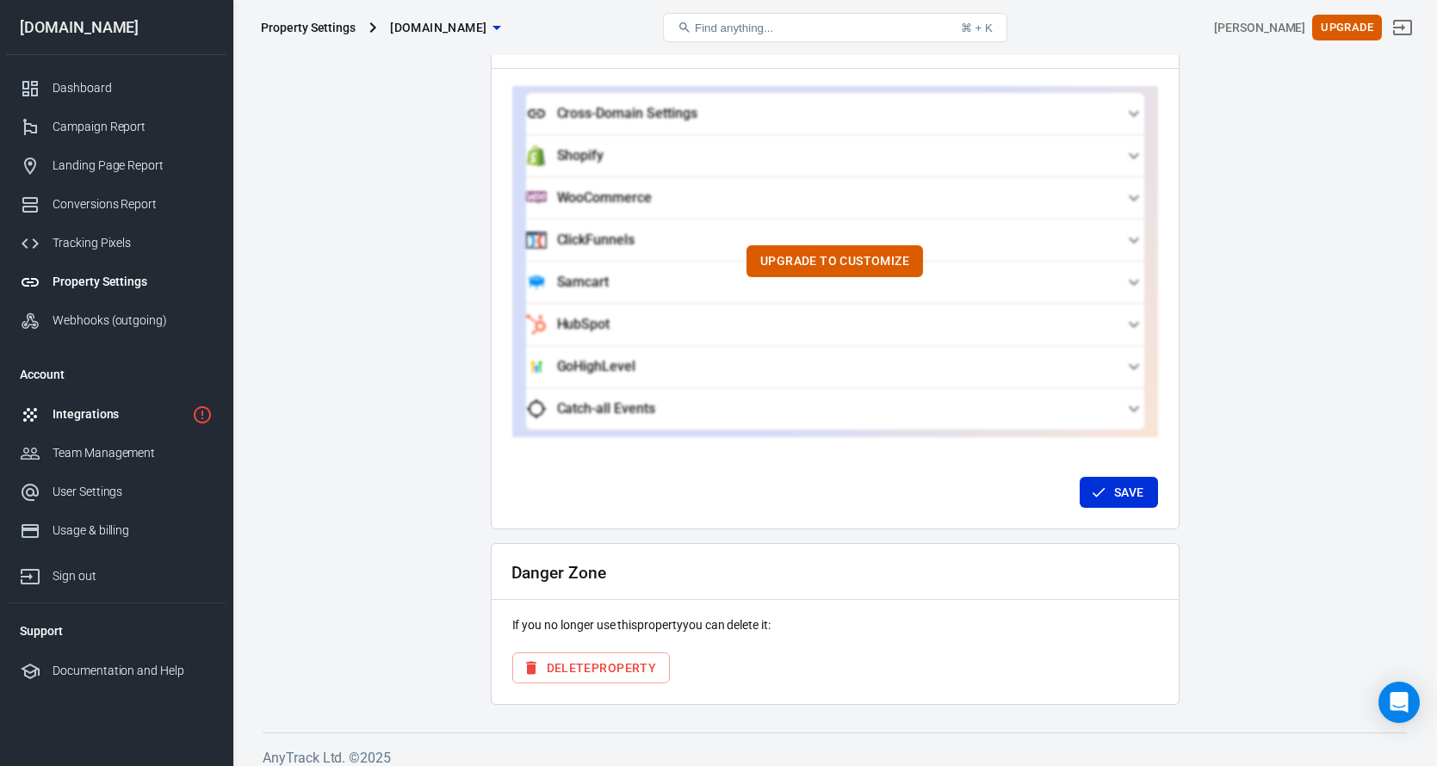
click at [120, 418] on div "Integrations" at bounding box center [119, 414] width 133 height 18
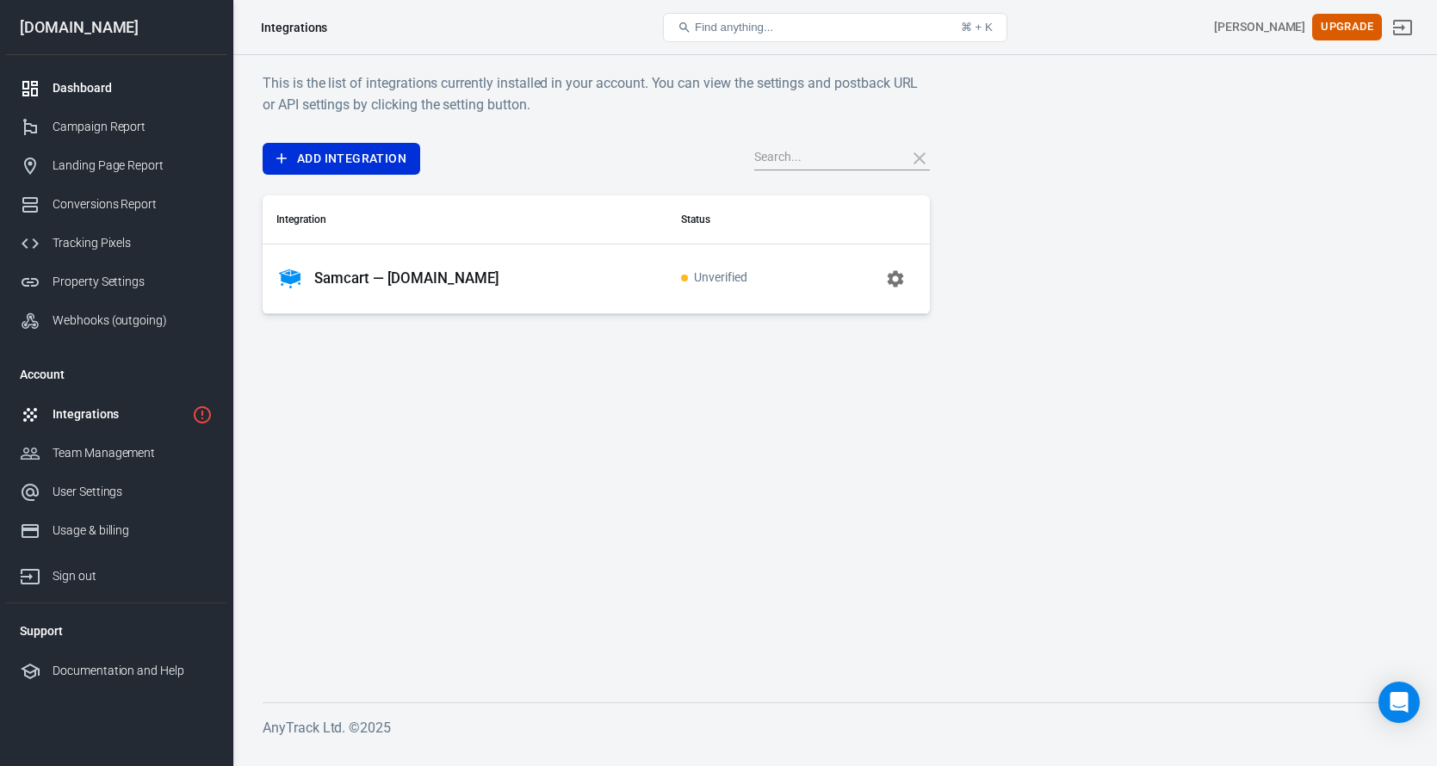
click at [92, 90] on div "Dashboard" at bounding box center [133, 88] width 160 height 18
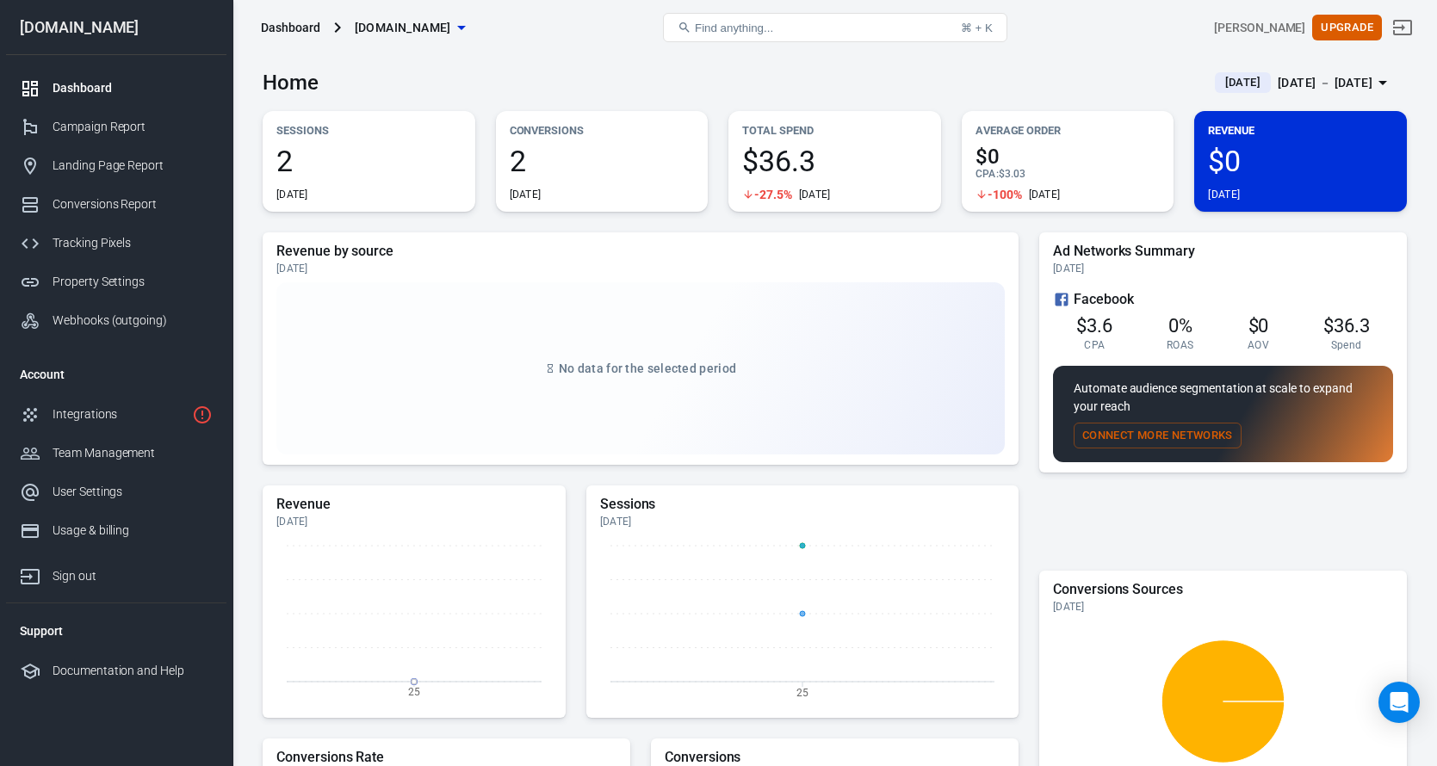
click at [528, 152] on span "2" at bounding box center [602, 160] width 185 height 29
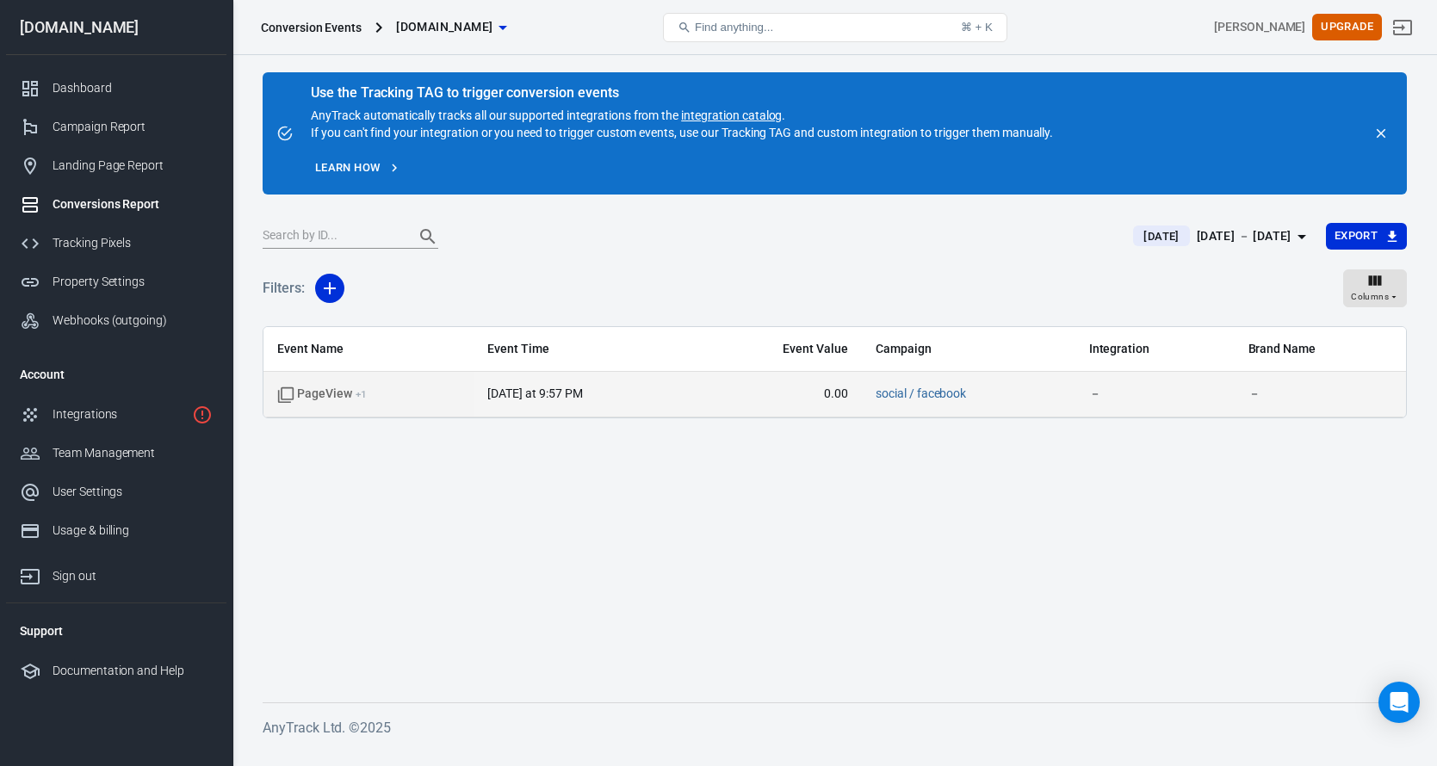
click at [404, 397] on span "PageView + 1" at bounding box center [368, 394] width 183 height 17
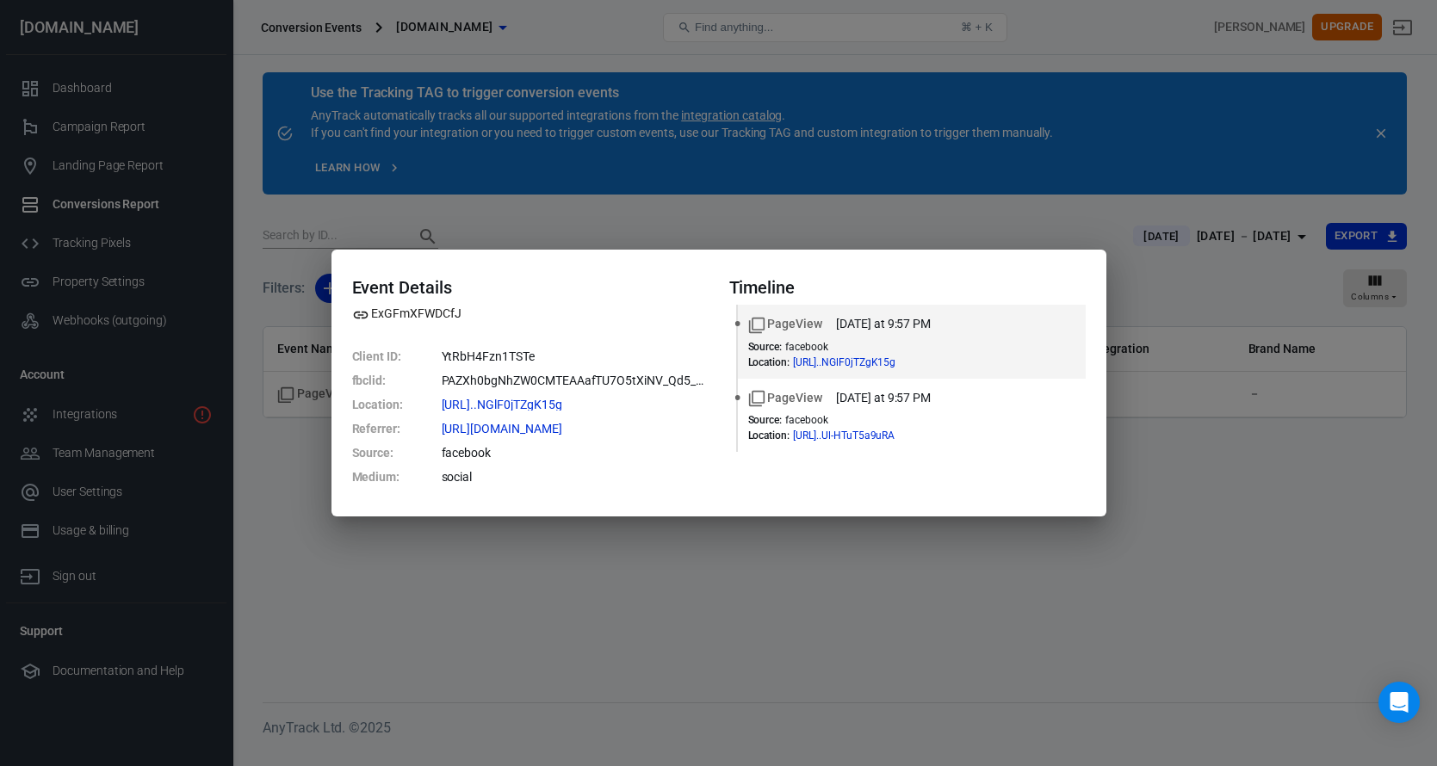
click at [294, 209] on div "Event Details ExGFmXFWDCfJ Client ID : YtRbH4Fzn1TSTe fbclid : PAZXh0bgNhZW0CMT…" at bounding box center [718, 383] width 1437 height 766
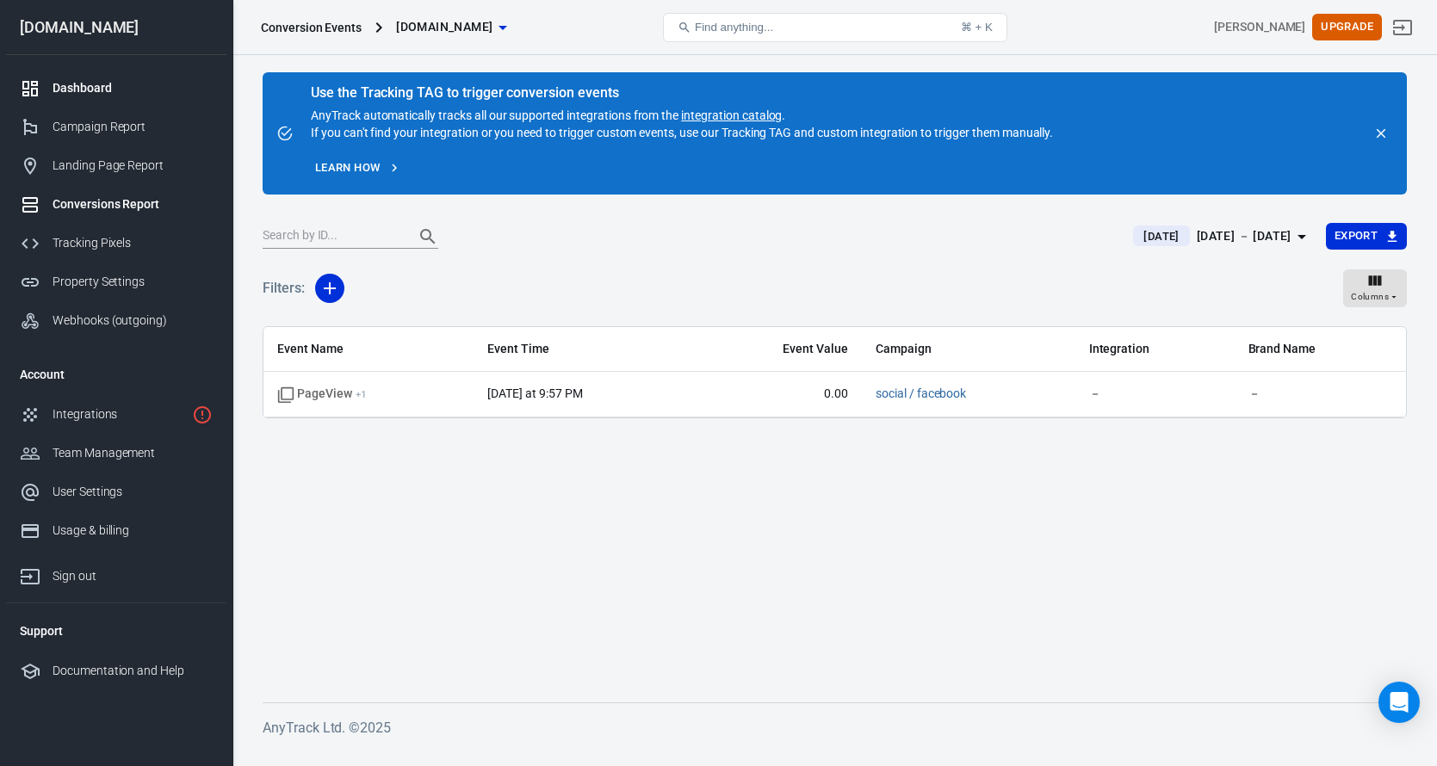
click at [114, 82] on div "Dashboard" at bounding box center [133, 88] width 160 height 18
